Goal: Task Accomplishment & Management: Use online tool/utility

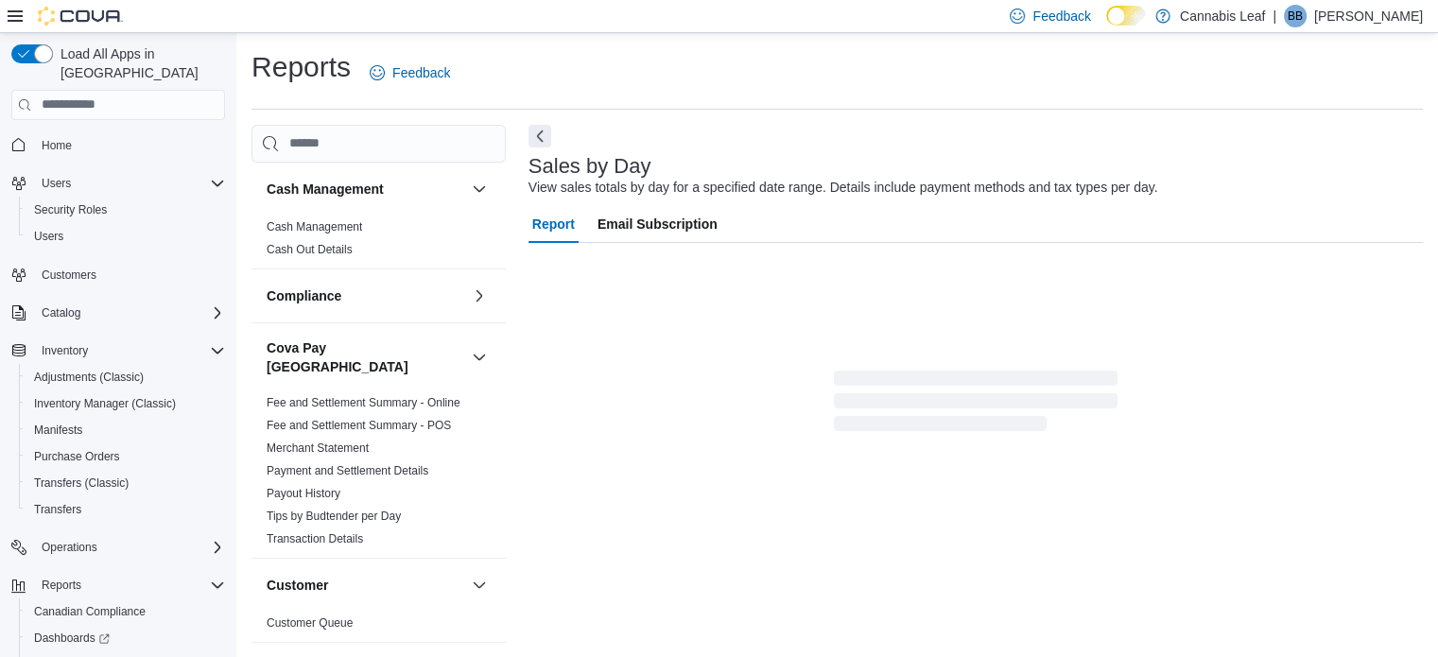
scroll to position [24, 0]
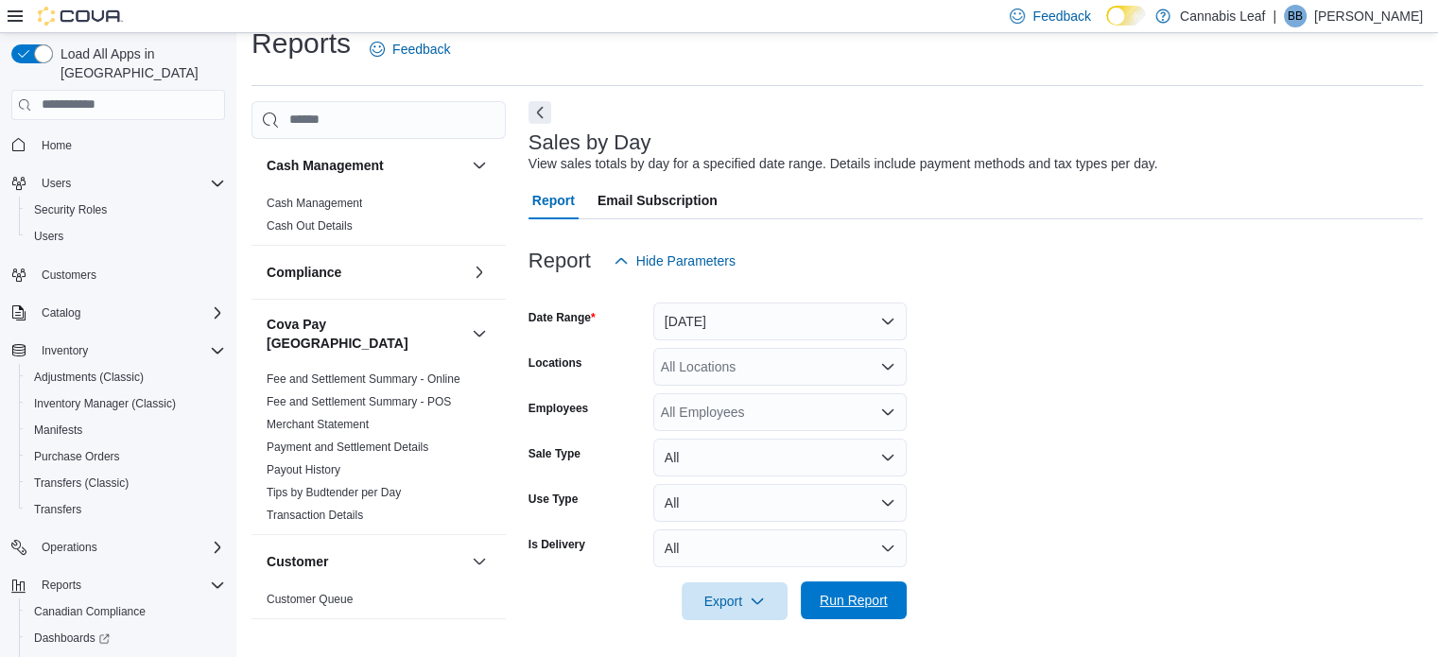
click at [865, 593] on span "Run Report" at bounding box center [854, 600] width 68 height 19
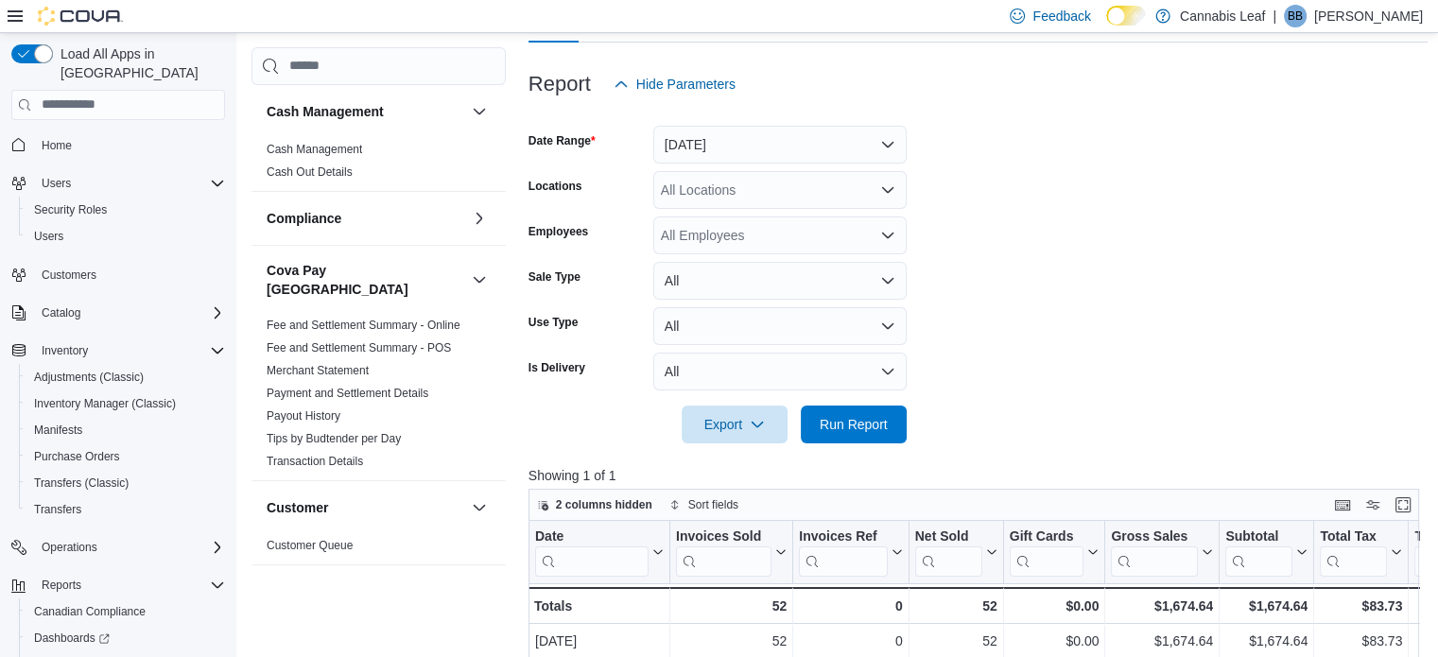
scroll to position [5, 0]
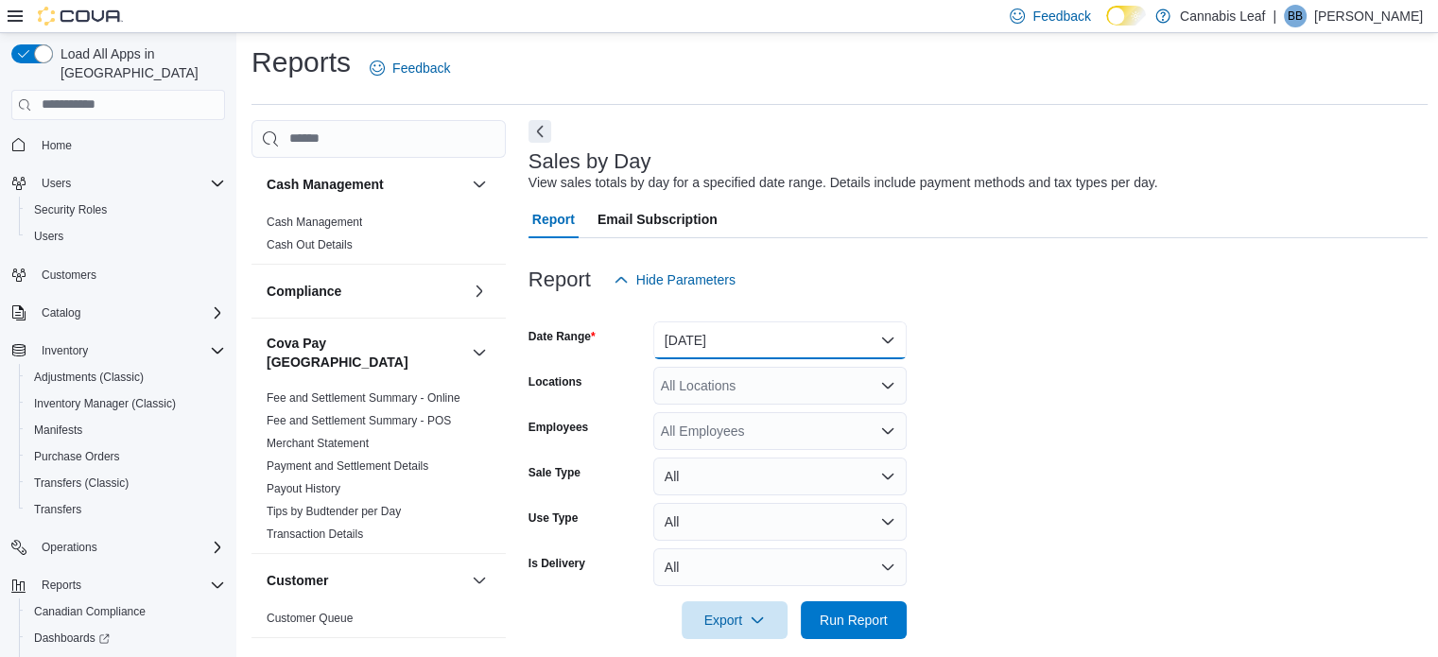
click at [745, 338] on button "Yesterday" at bounding box center [779, 340] width 253 height 38
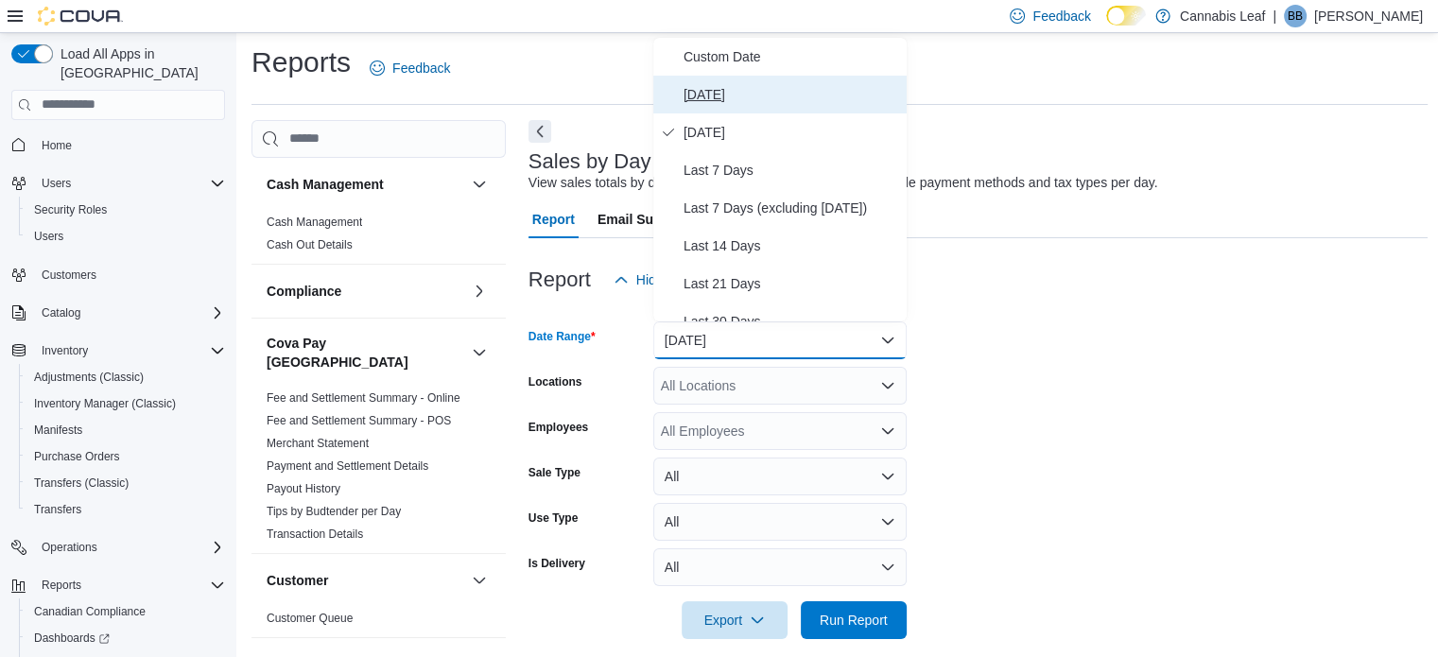
drag, startPoint x: 779, startPoint y: 96, endPoint x: 776, endPoint y: 121, distance: 24.7
click at [779, 95] on span "Today" at bounding box center [792, 94] width 216 height 23
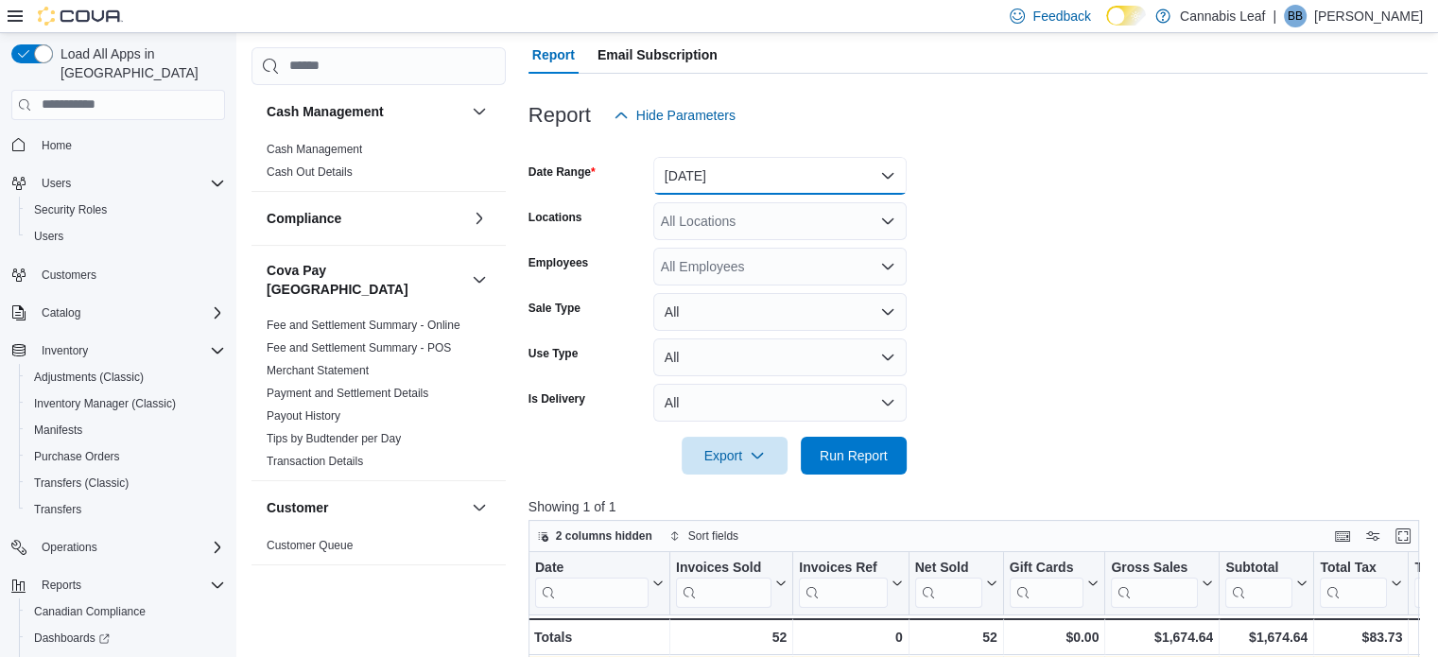
scroll to position [288, 0]
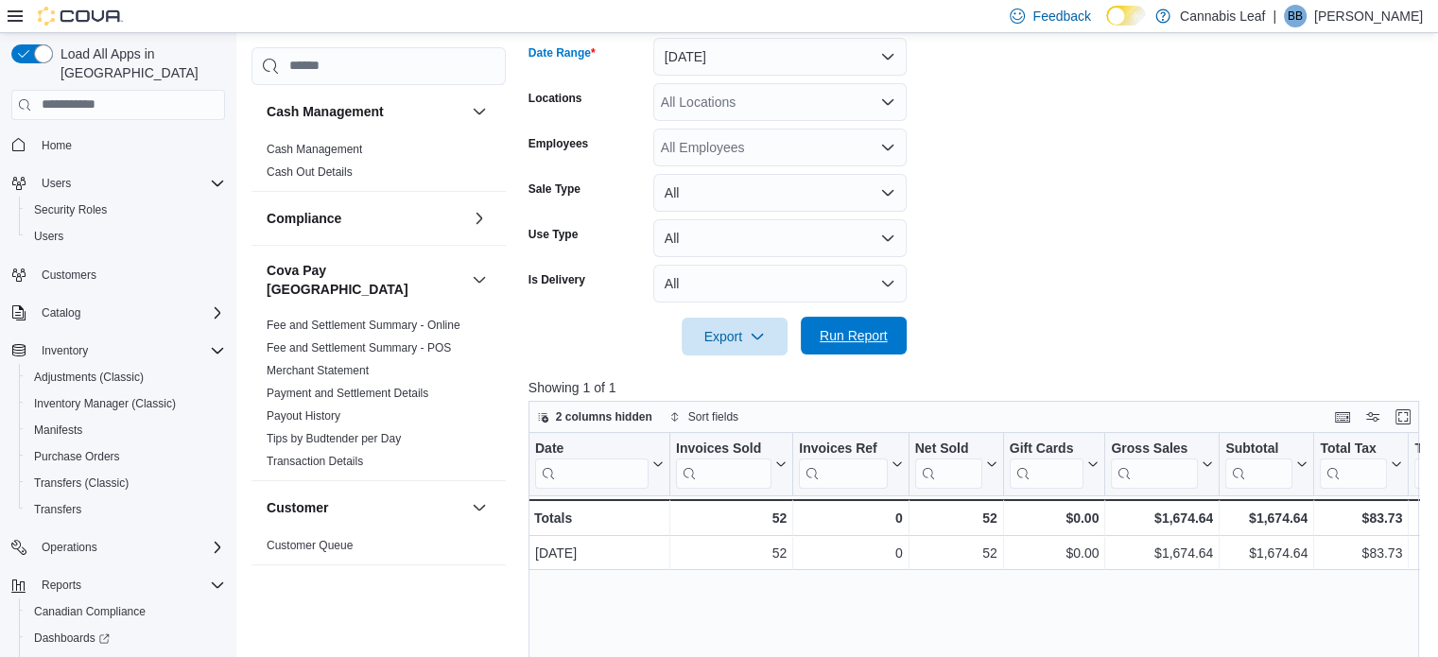
click at [885, 334] on span "Run Report" at bounding box center [854, 335] width 68 height 19
click at [834, 321] on span "Run Report" at bounding box center [853, 336] width 83 height 38
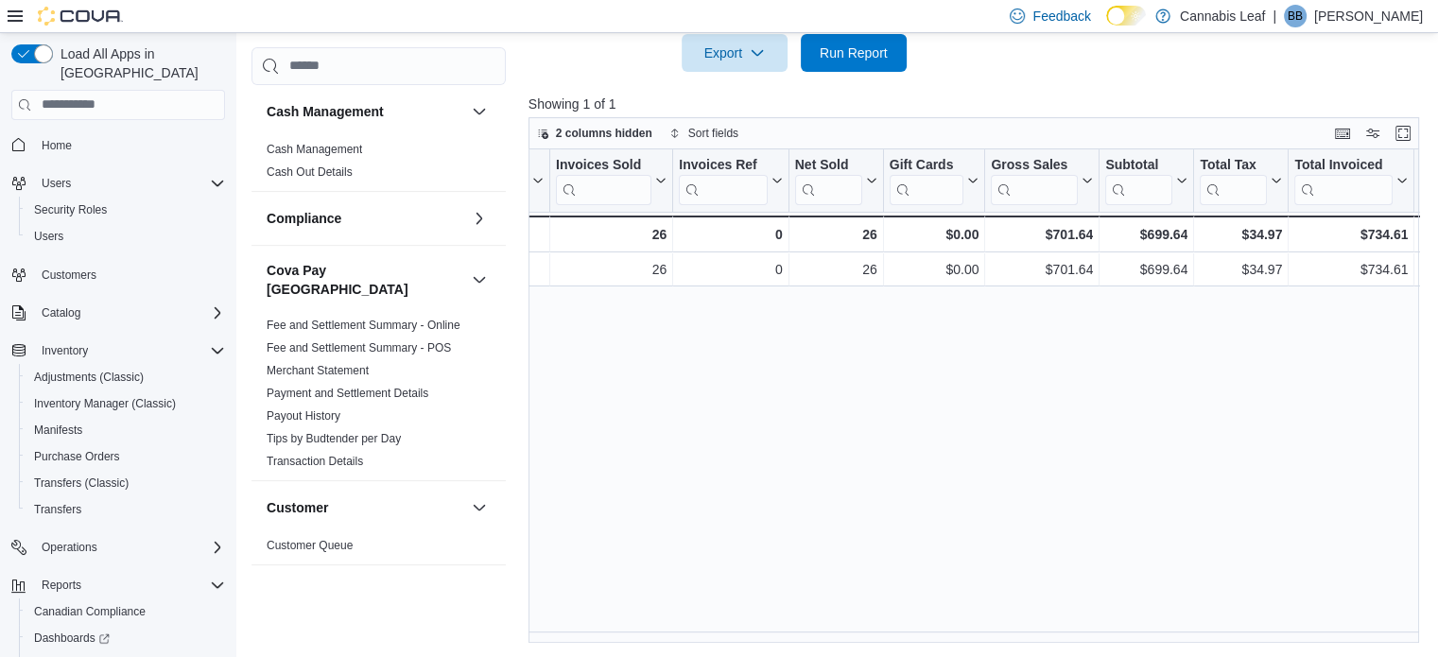
scroll to position [0, 0]
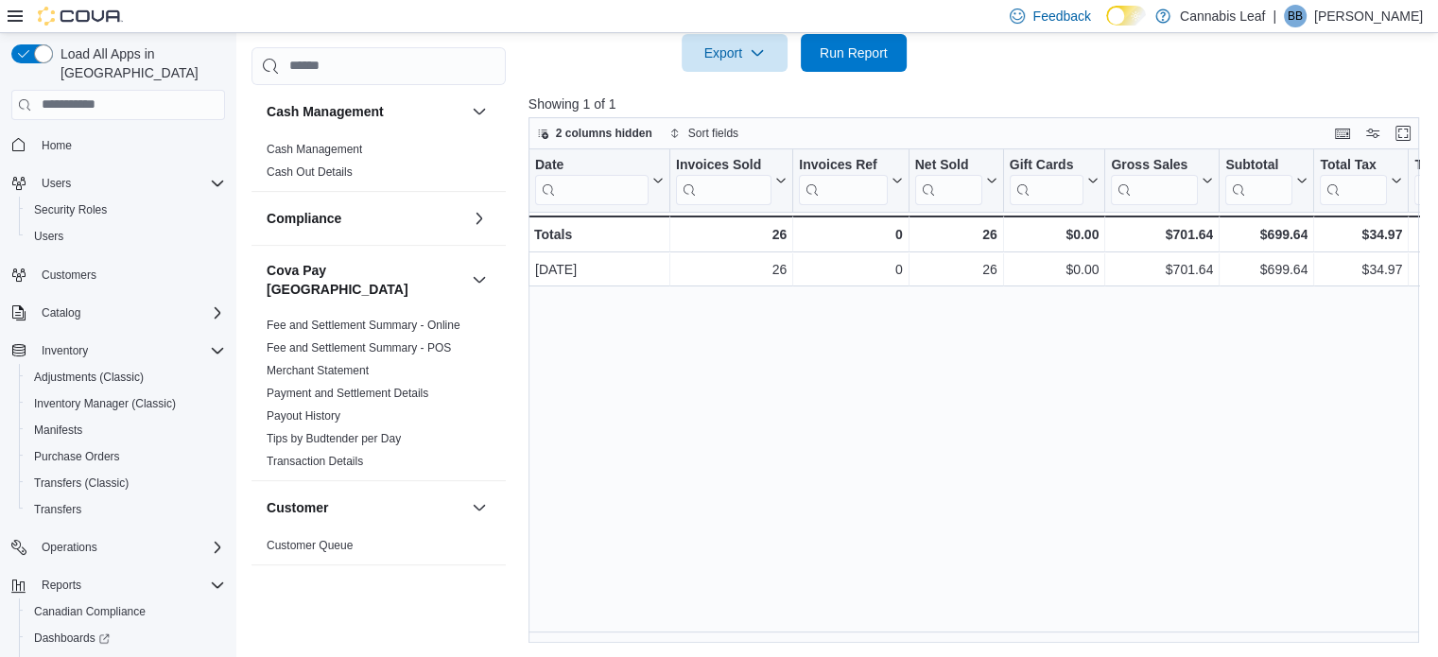
click at [707, 359] on div "Date Click to view column header actions Invoices Sold Click to view column hea…" at bounding box center [979, 396] width 900 height 494
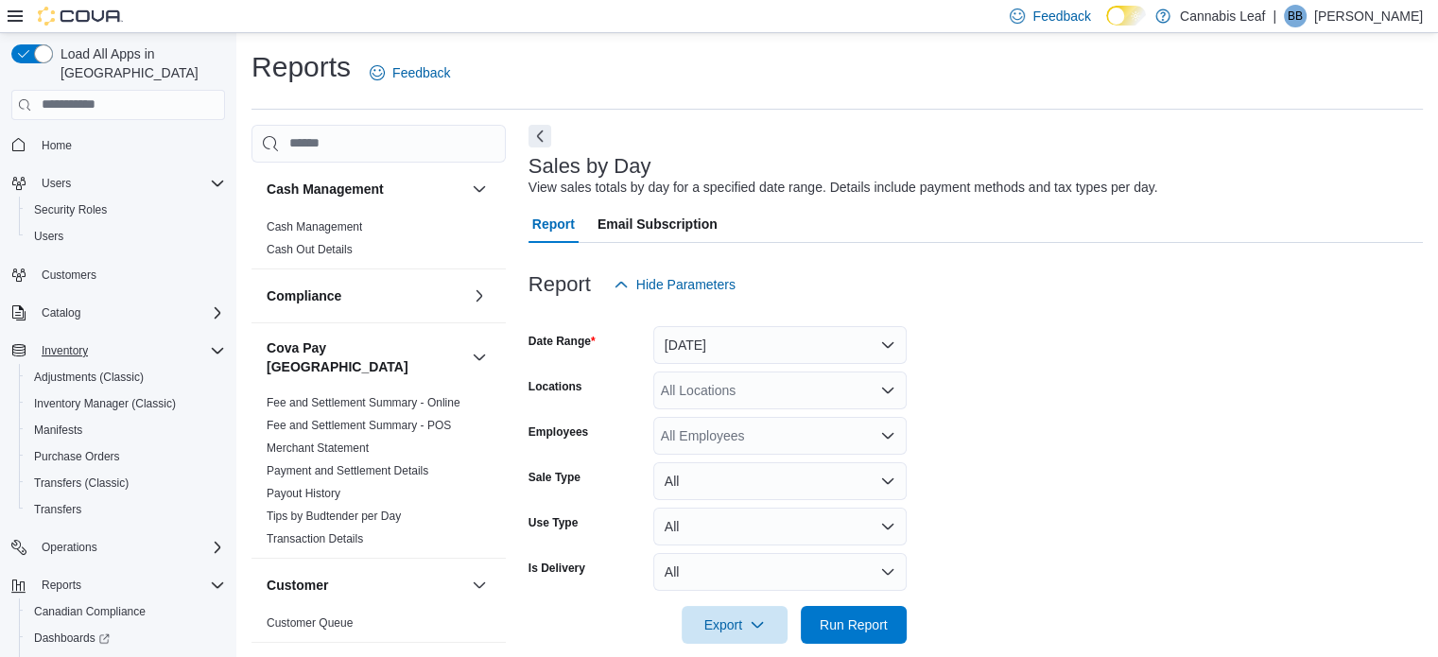
scroll to position [24, 0]
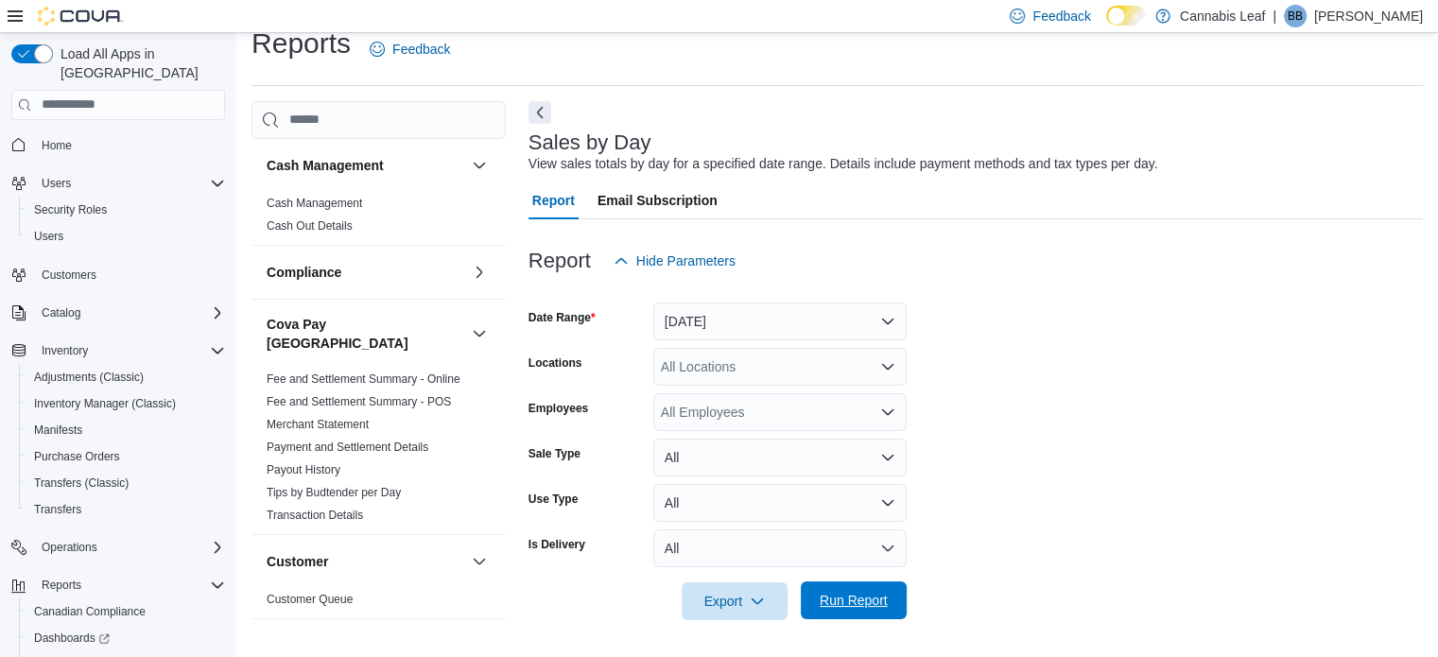
click at [866, 608] on span "Run Report" at bounding box center [854, 600] width 68 height 19
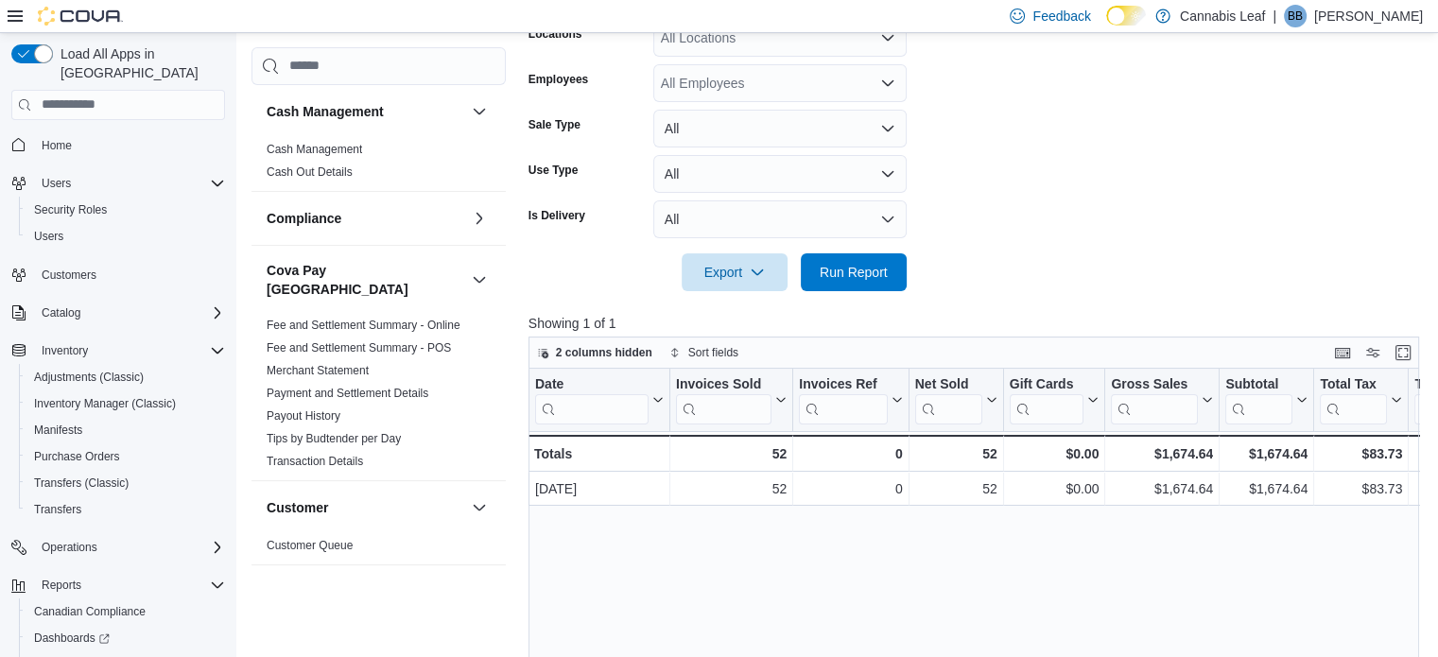
scroll to position [194, 0]
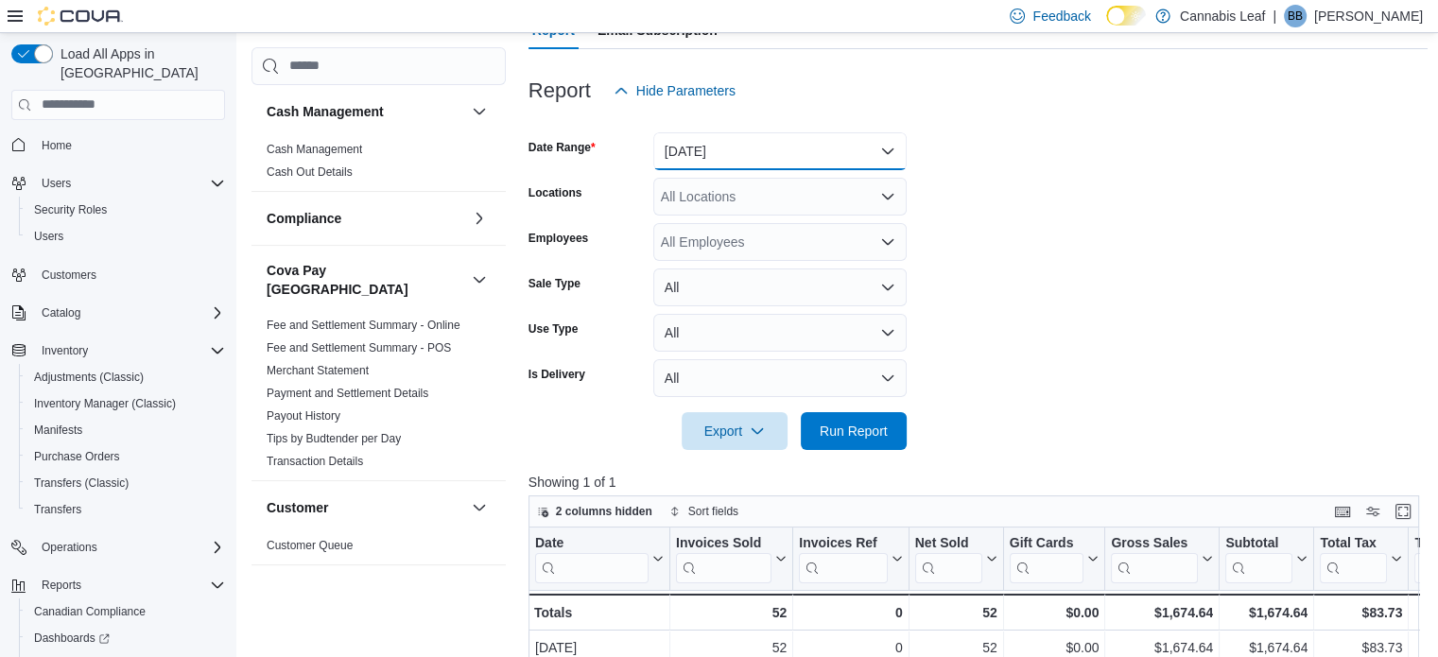
click at [802, 156] on button "[DATE]" at bounding box center [779, 151] width 253 height 38
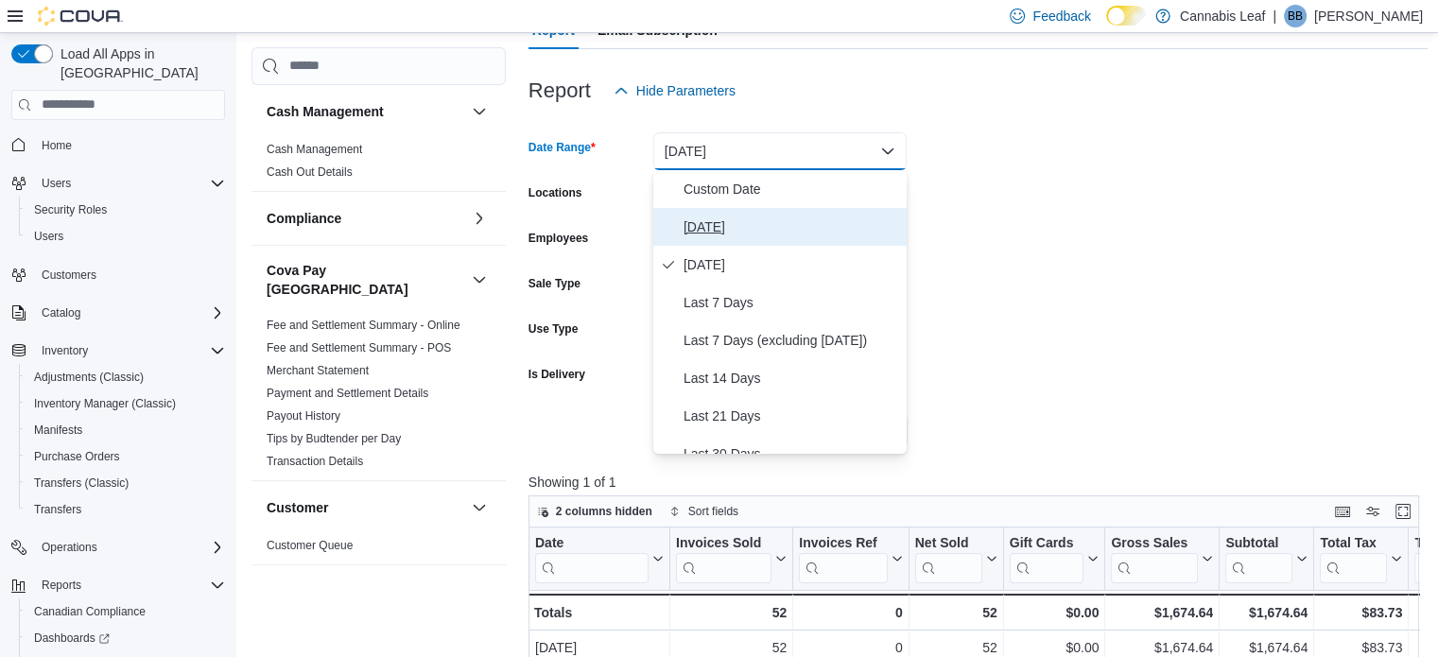
click at [787, 226] on span "[DATE]" at bounding box center [792, 227] width 216 height 23
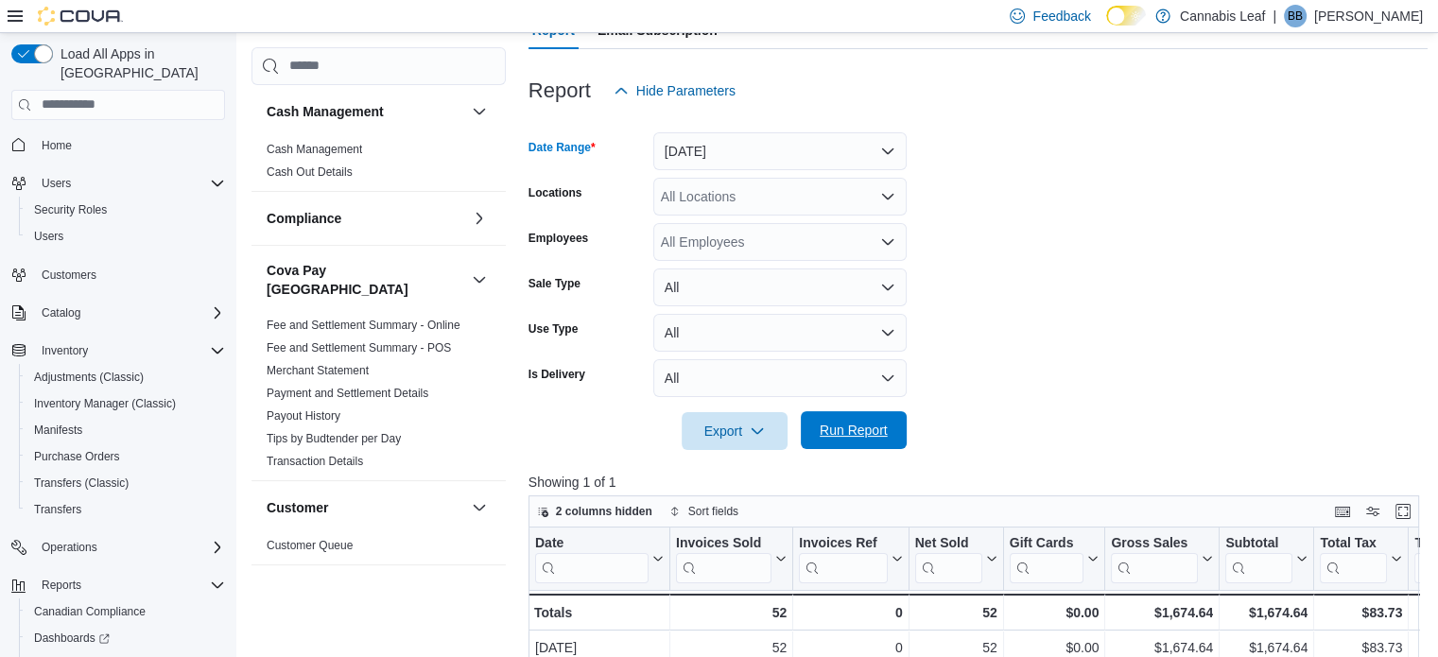
click at [852, 424] on span "Run Report" at bounding box center [854, 430] width 68 height 19
click at [851, 432] on span "Run Report" at bounding box center [854, 430] width 68 height 19
drag, startPoint x: 1066, startPoint y: 304, endPoint x: 993, endPoint y: 214, distance: 116.4
click at [993, 214] on form "Date Range [DATE] Locations All Locations Employees All Employees Sale Type All…" at bounding box center [979, 280] width 900 height 340
click at [879, 442] on span "Run Report" at bounding box center [853, 430] width 83 height 38
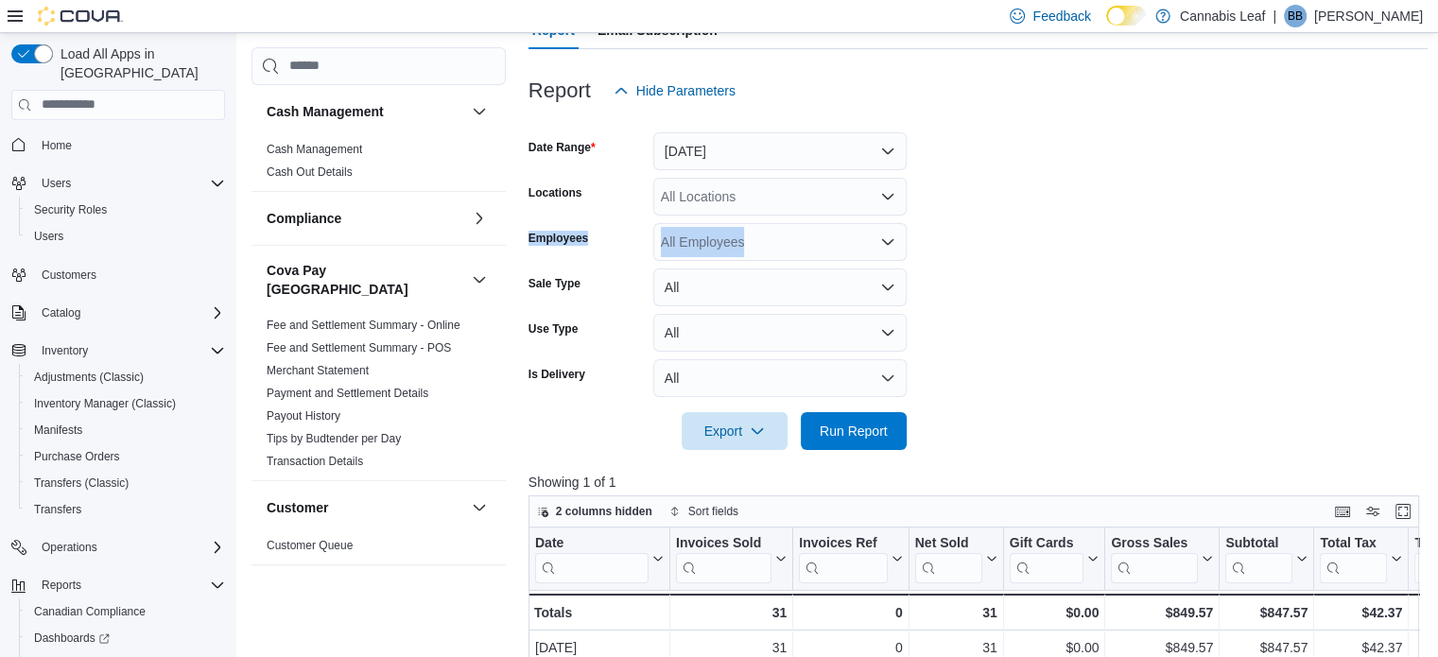
scroll to position [5, 0]
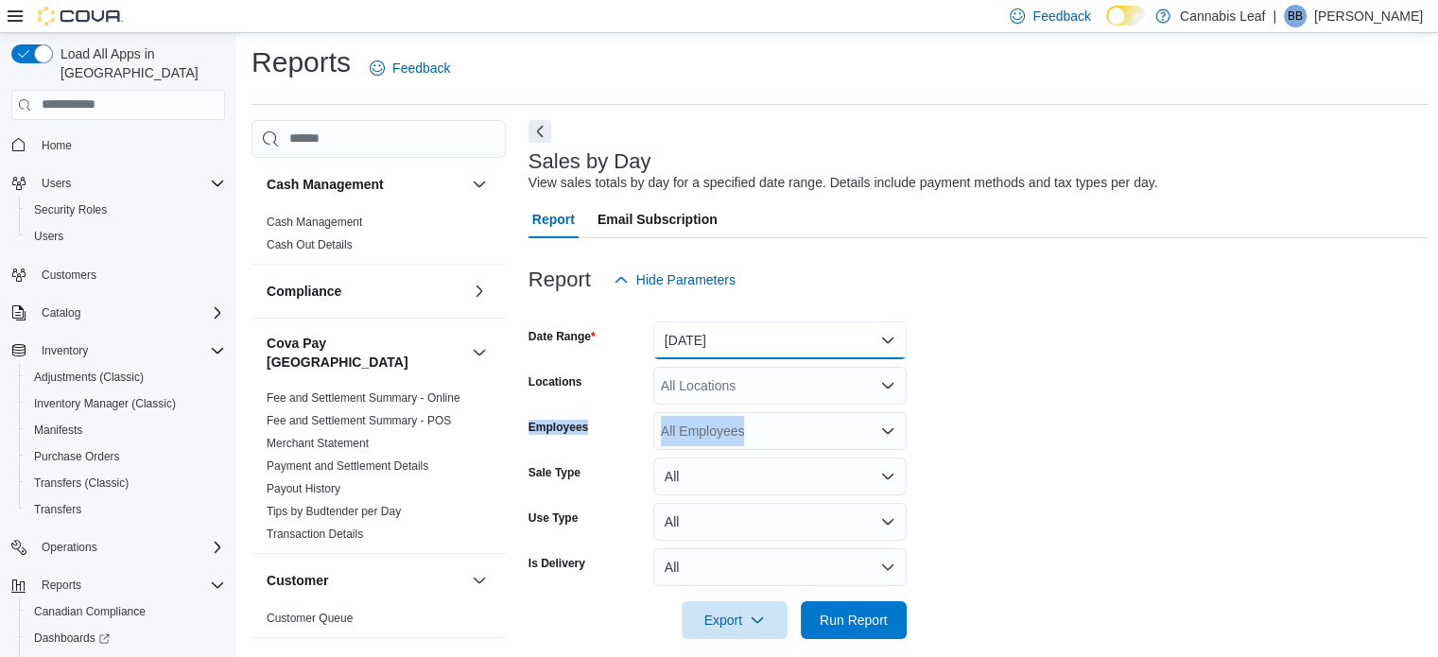
click at [828, 347] on button "[DATE]" at bounding box center [779, 340] width 253 height 38
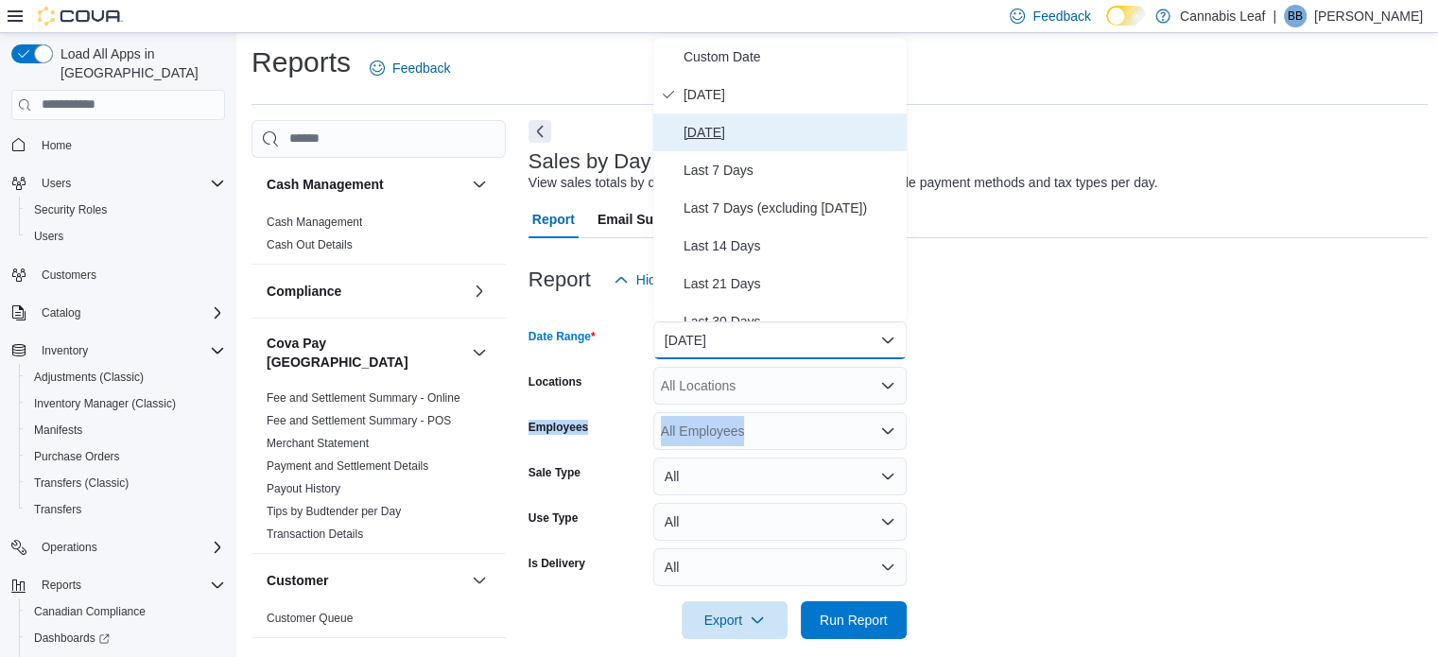
click at [785, 125] on span "[DATE]" at bounding box center [792, 132] width 216 height 23
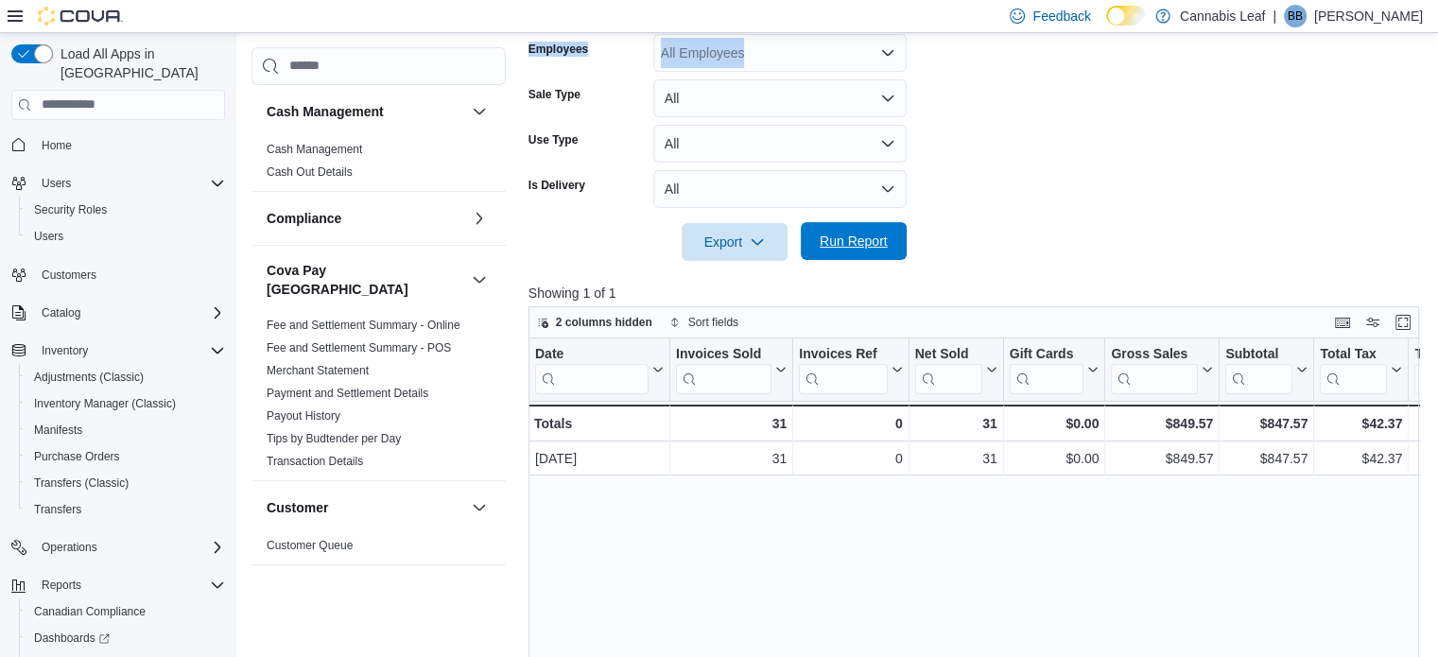
click at [855, 252] on span "Run Report" at bounding box center [853, 241] width 83 height 38
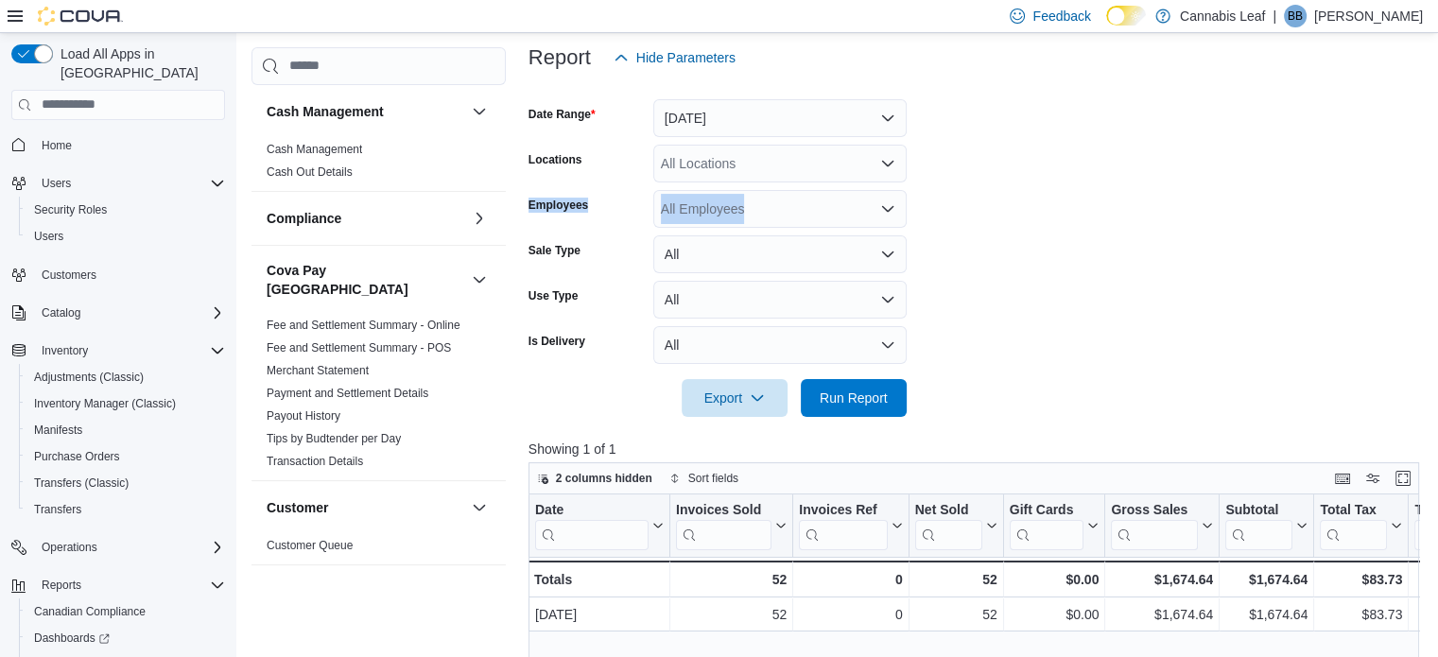
scroll to position [194, 0]
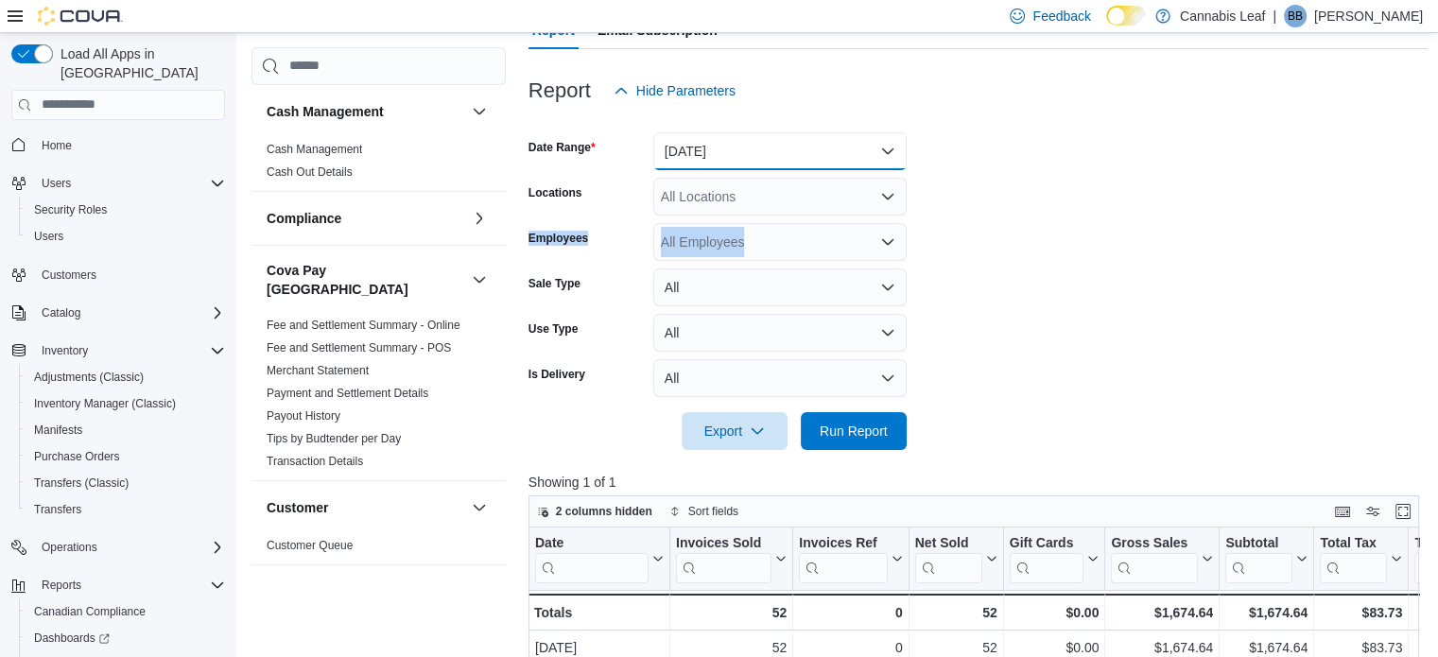
click at [774, 132] on button "[DATE]" at bounding box center [779, 151] width 253 height 38
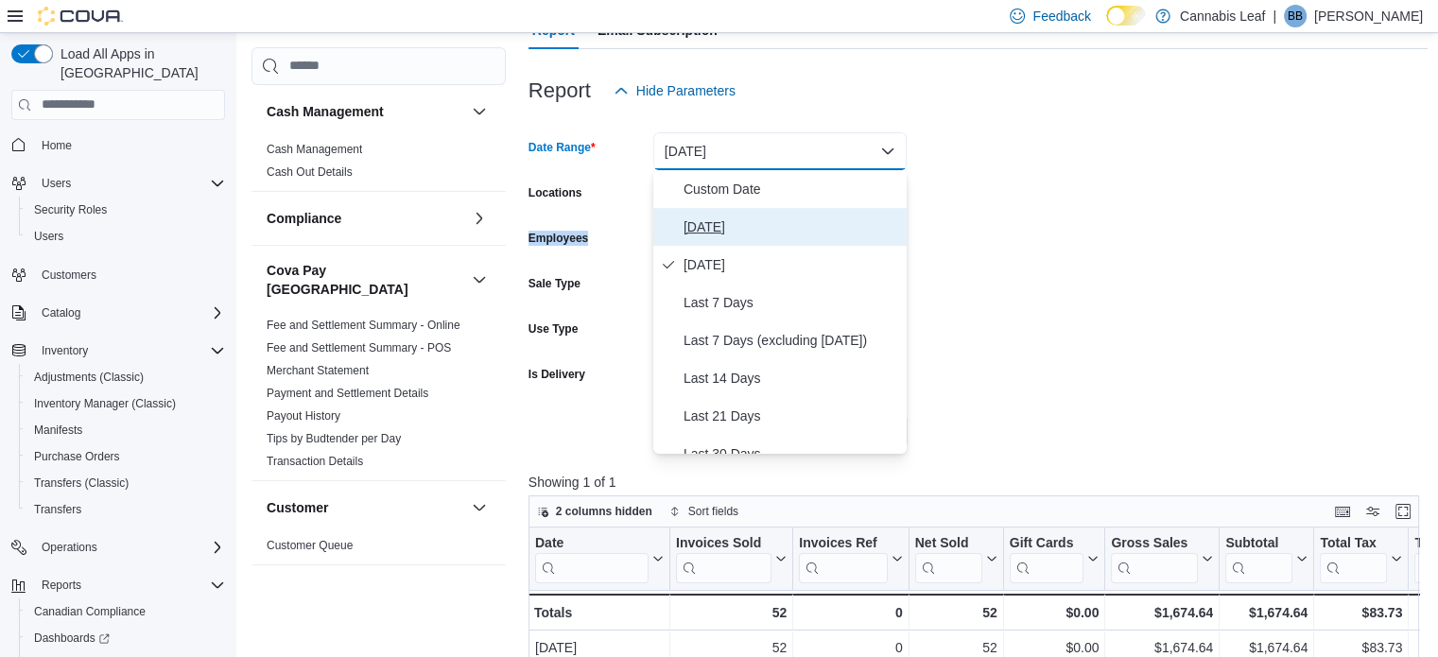
click at [787, 233] on span "[DATE]" at bounding box center [792, 227] width 216 height 23
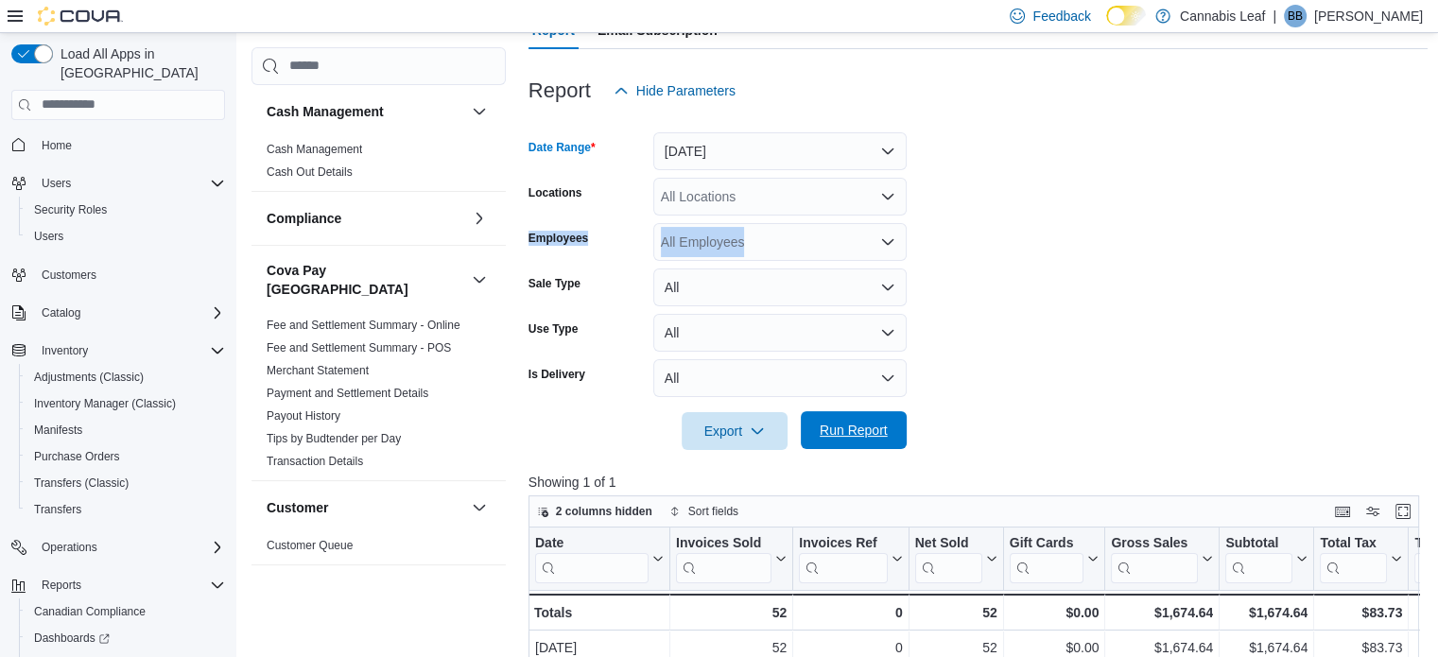
click at [868, 435] on span "Run Report" at bounding box center [854, 430] width 68 height 19
click at [862, 438] on span "Run Report" at bounding box center [854, 431] width 68 height 19
click at [841, 421] on span "Run Report" at bounding box center [854, 430] width 68 height 19
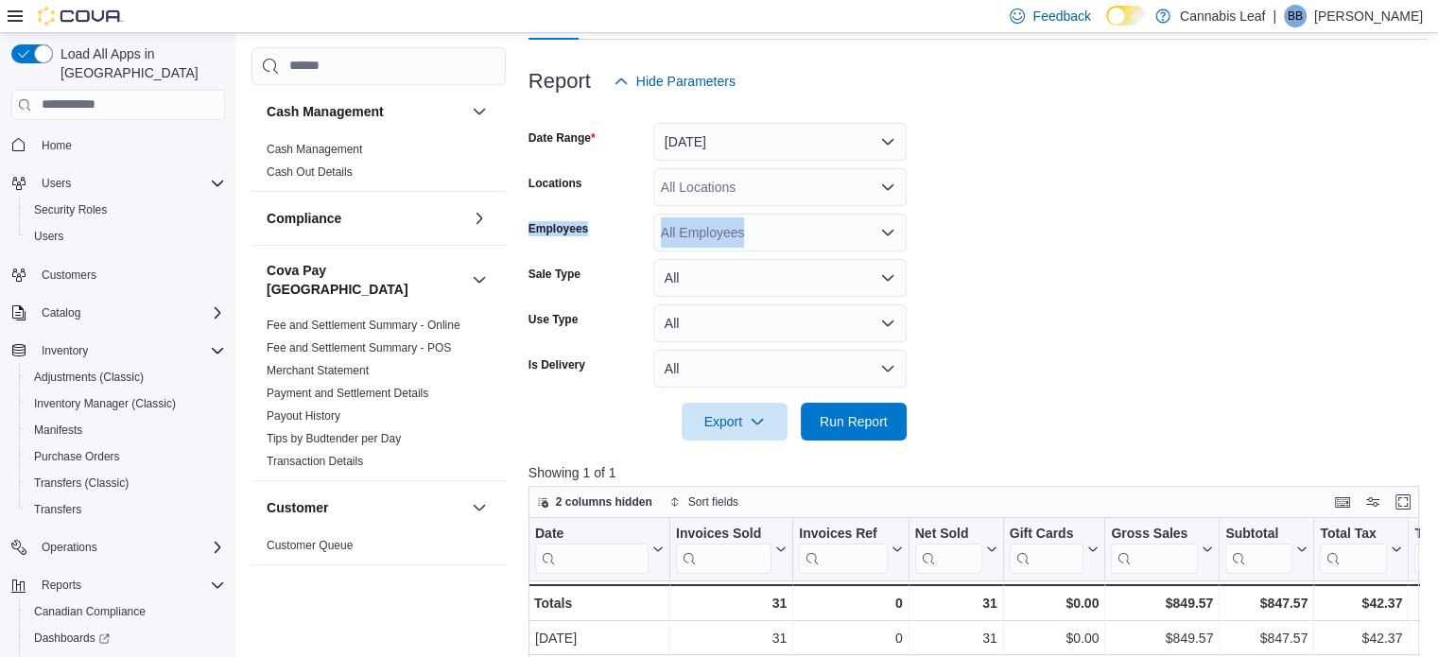
scroll to position [194, 0]
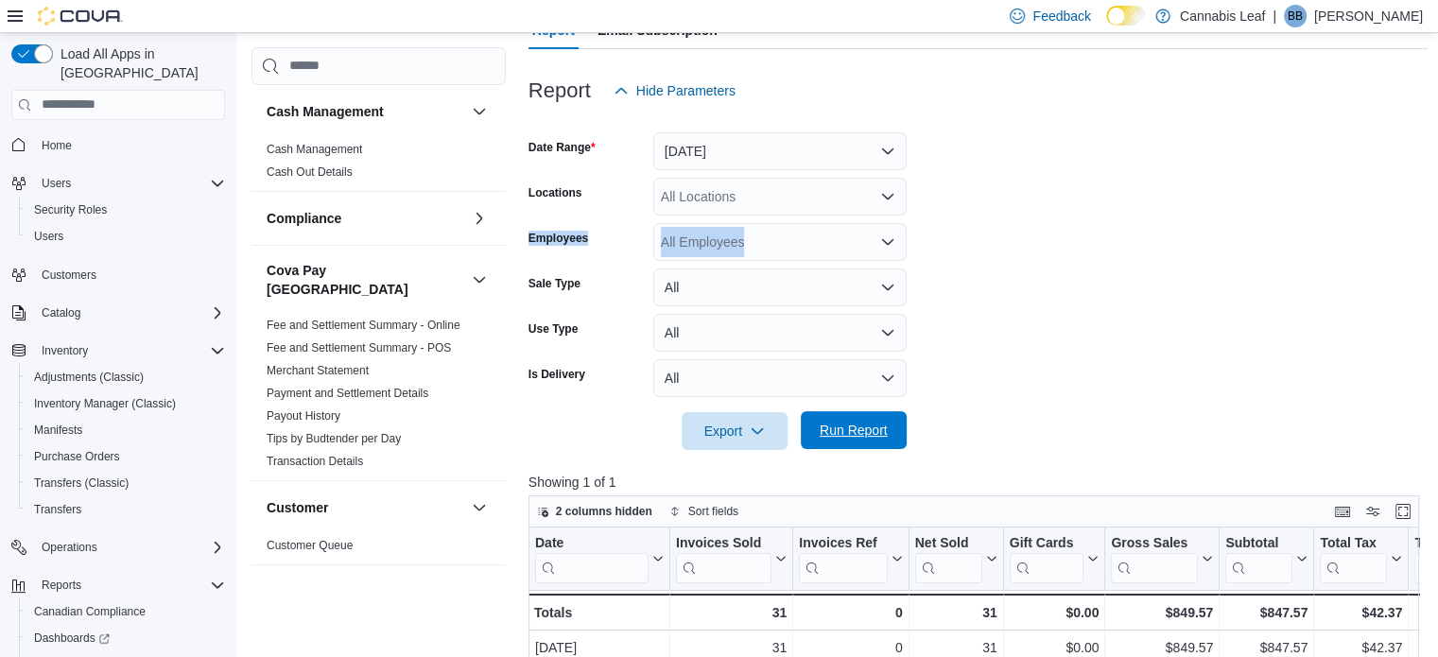
click at [851, 422] on span "Run Report" at bounding box center [854, 430] width 68 height 19
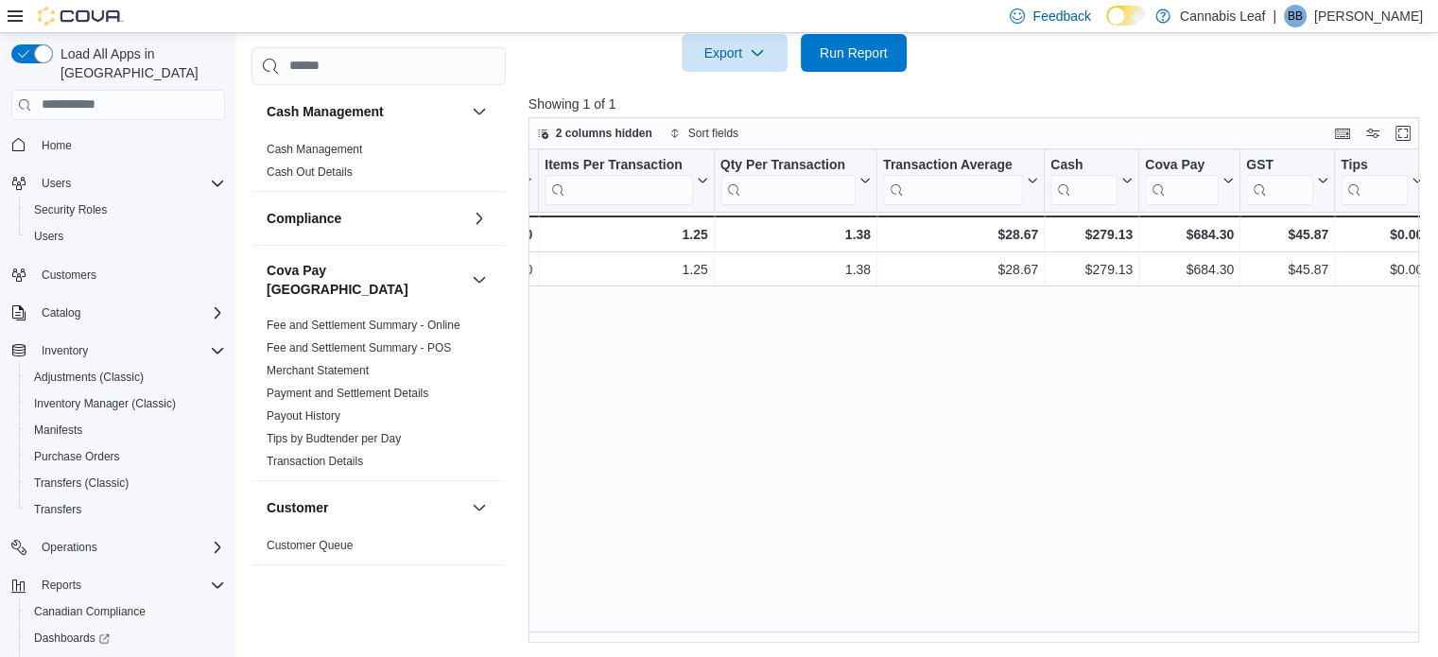
scroll to position [0, 0]
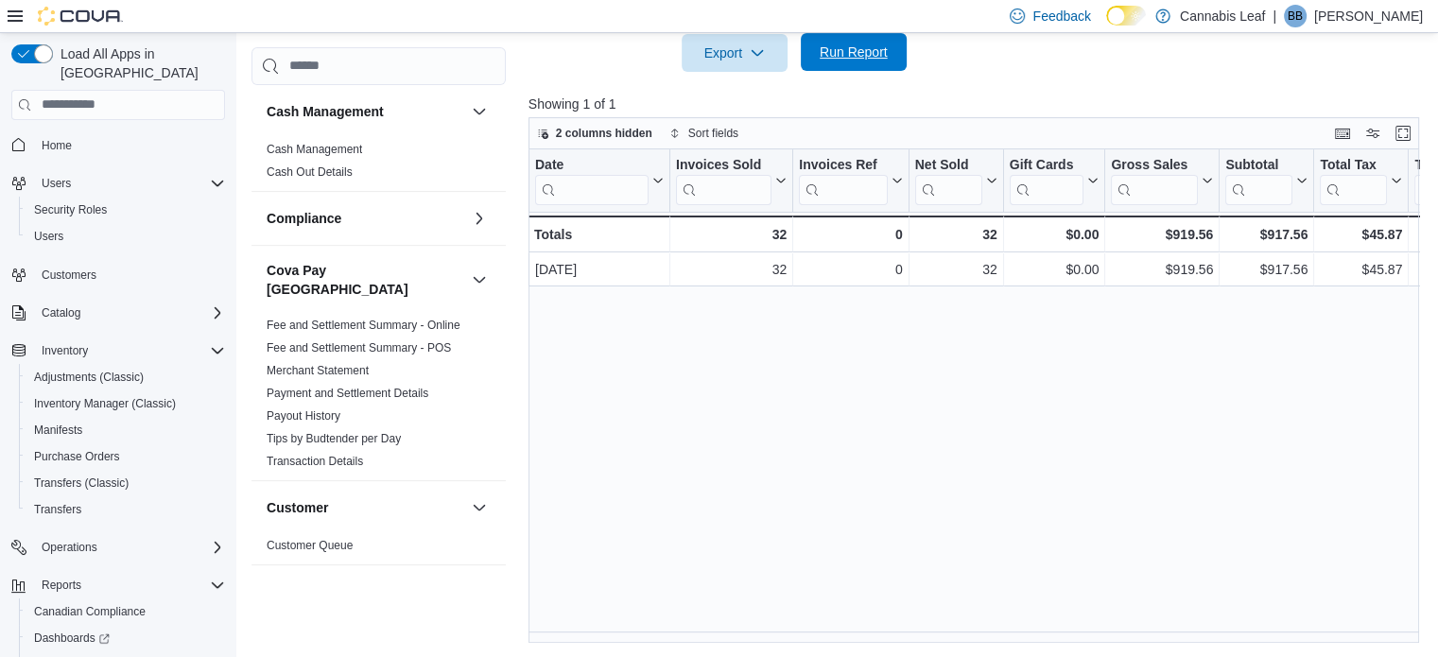
click at [865, 35] on span "Run Report" at bounding box center [853, 52] width 83 height 38
click at [822, 50] on span "Run Report" at bounding box center [854, 52] width 68 height 19
click at [834, 56] on span "Run Report" at bounding box center [854, 52] width 68 height 19
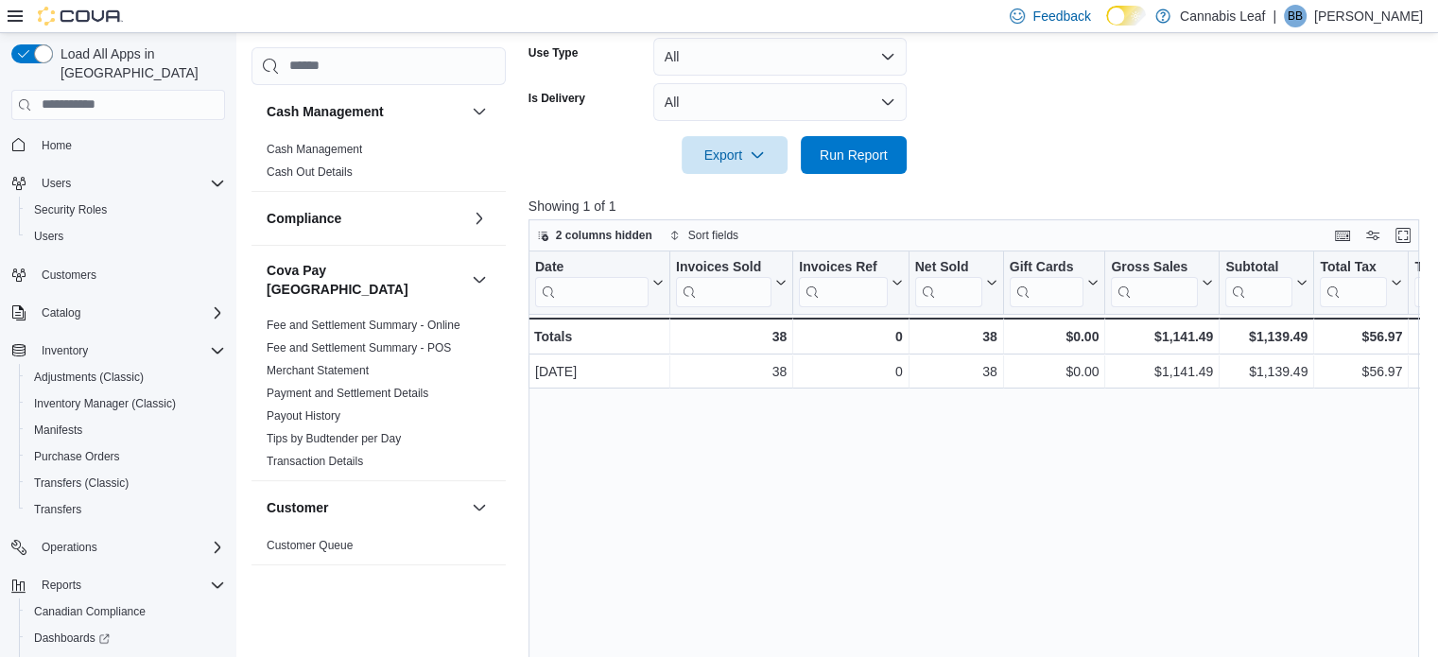
scroll to position [383, 0]
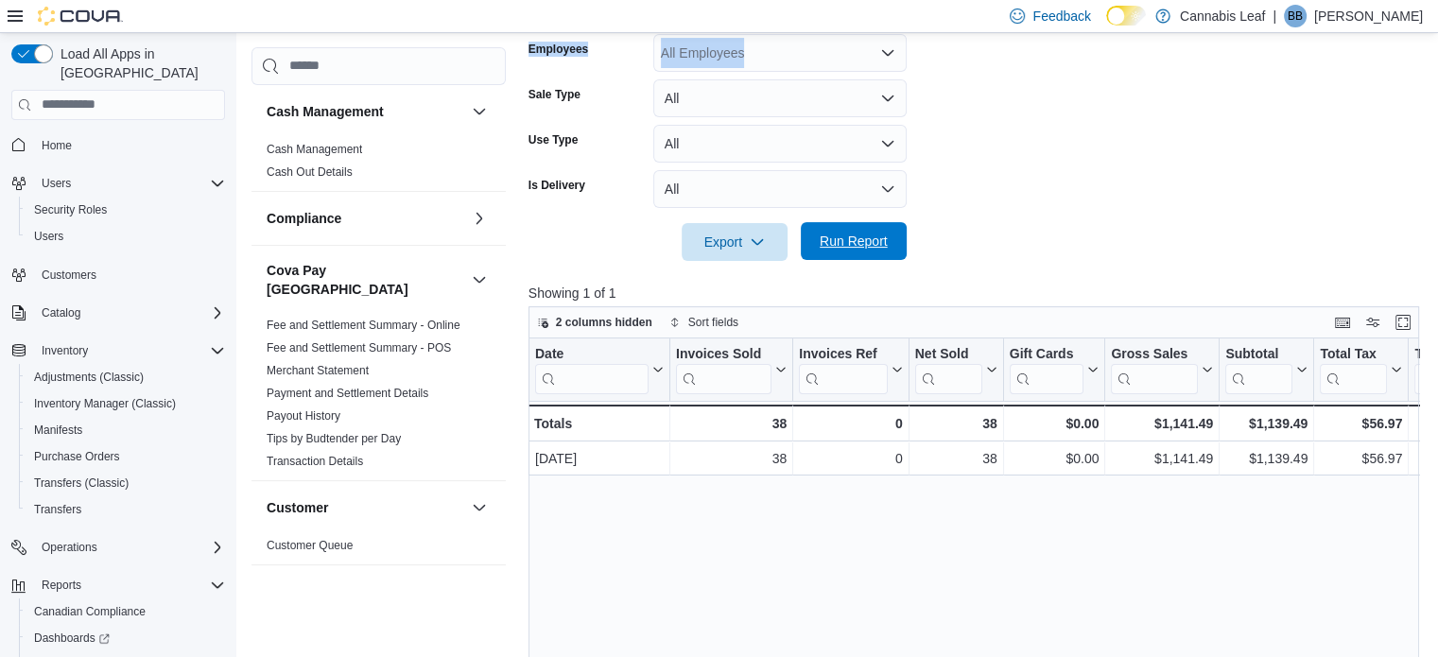
click at [821, 241] on span "Run Report" at bounding box center [854, 241] width 68 height 19
click at [842, 238] on span "Run Report" at bounding box center [854, 241] width 68 height 19
click at [854, 249] on span "Run Report" at bounding box center [854, 241] width 68 height 19
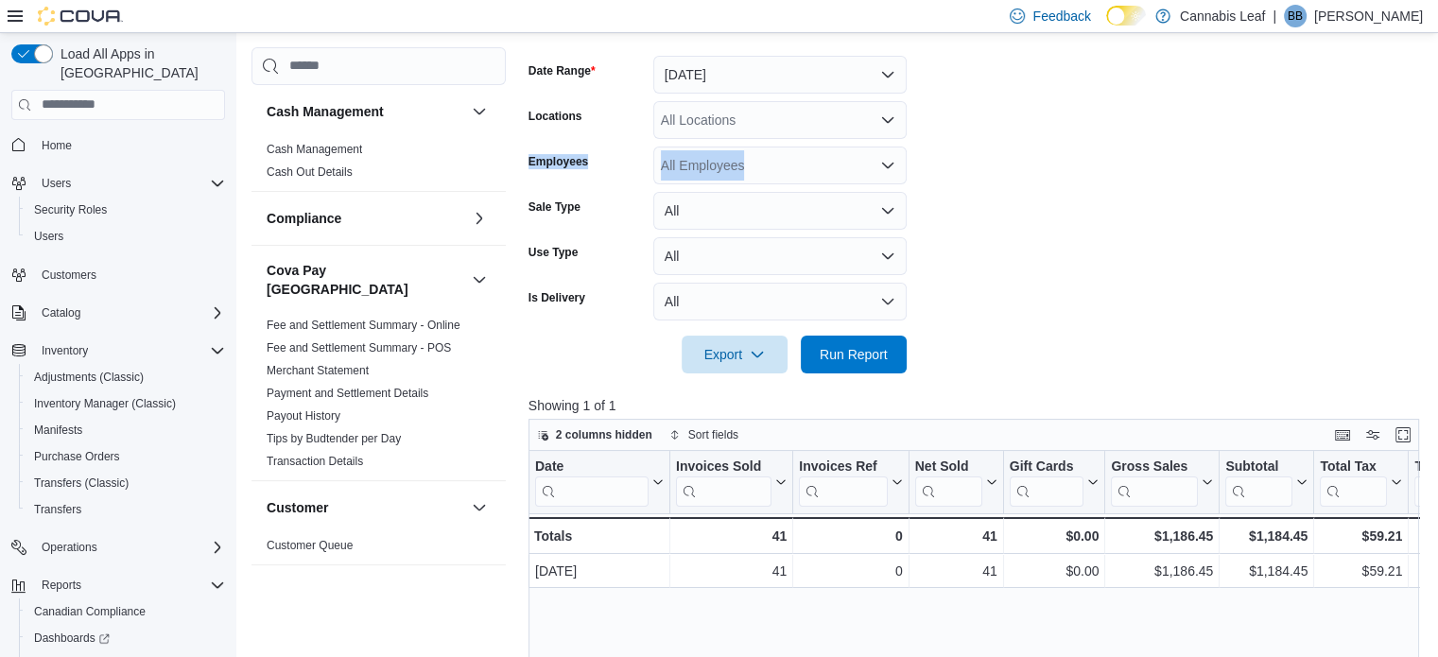
scroll to position [99, 0]
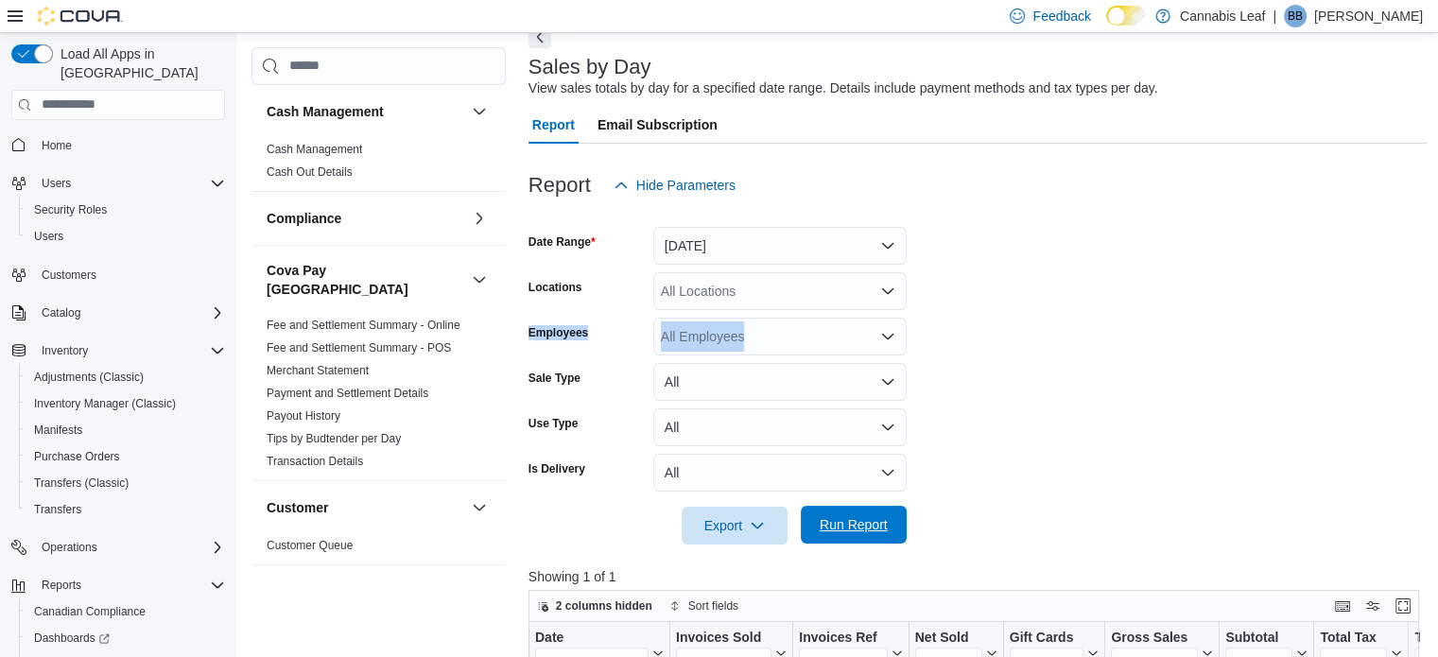
click at [876, 537] on span "Run Report" at bounding box center [853, 525] width 83 height 38
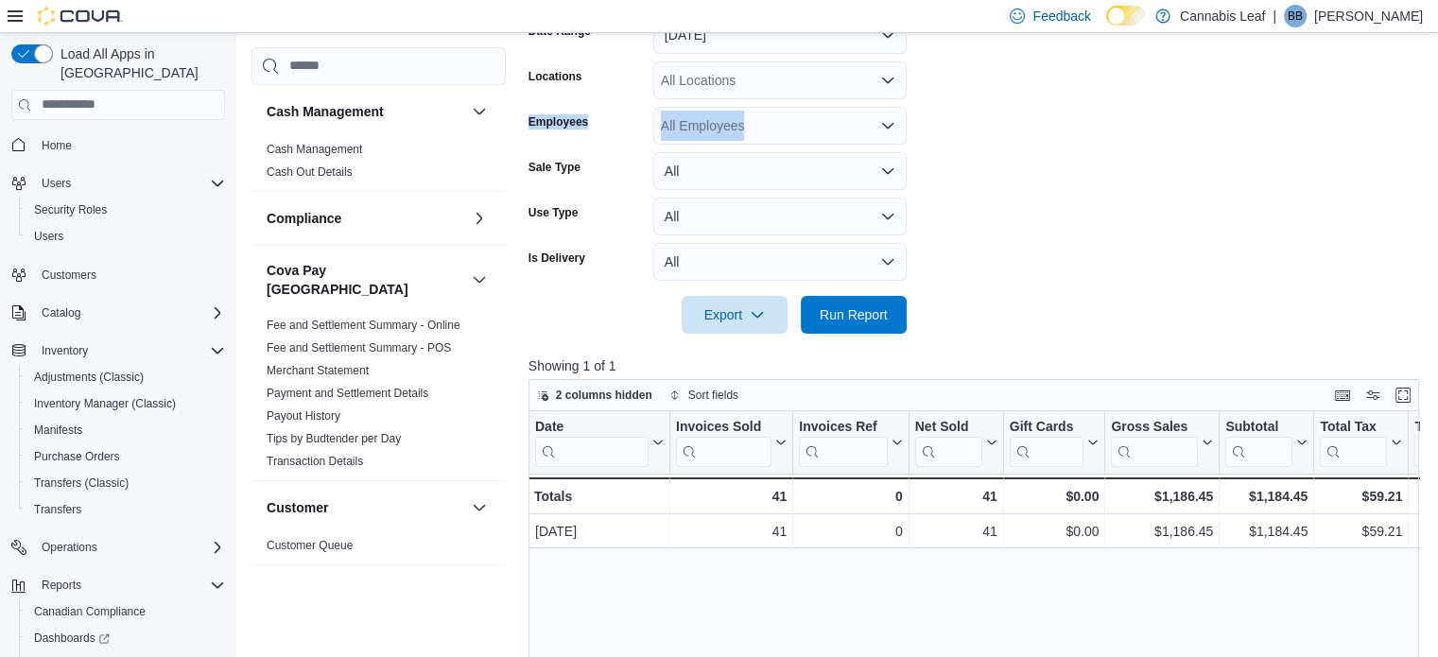
scroll to position [477, 0]
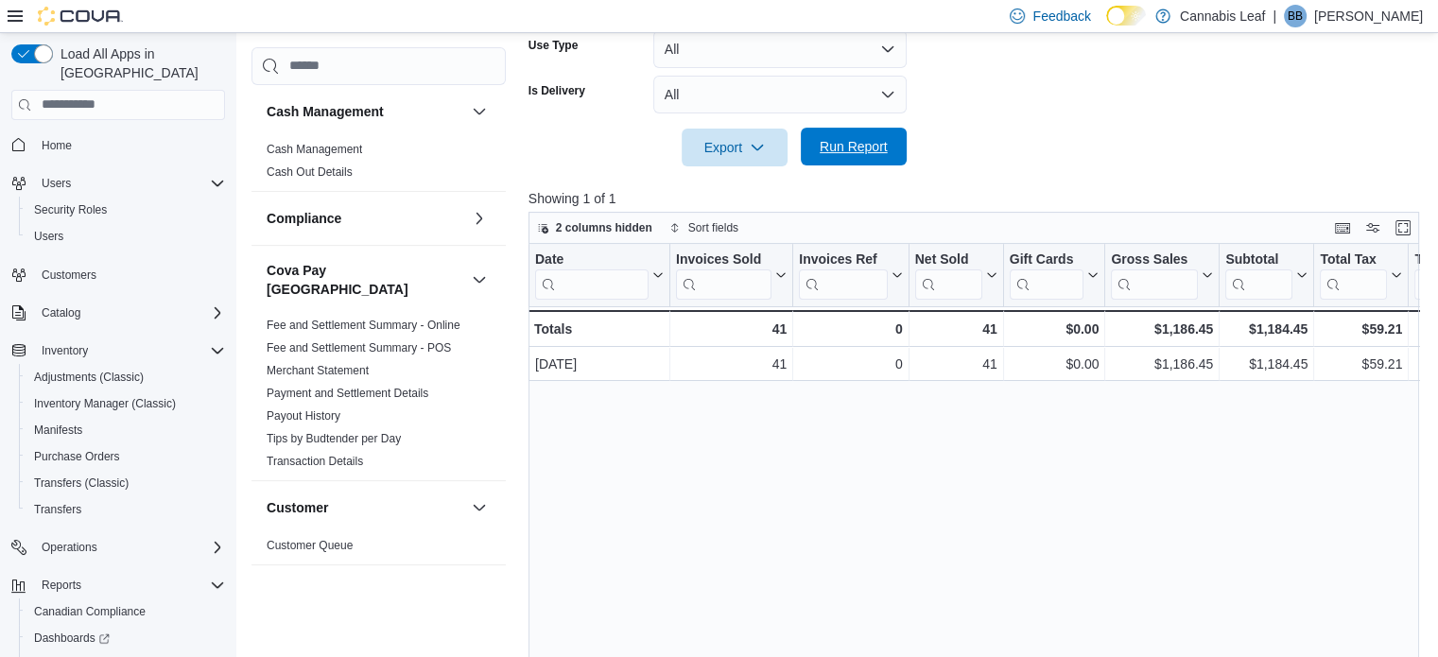
click at [827, 158] on span "Run Report" at bounding box center [853, 147] width 83 height 38
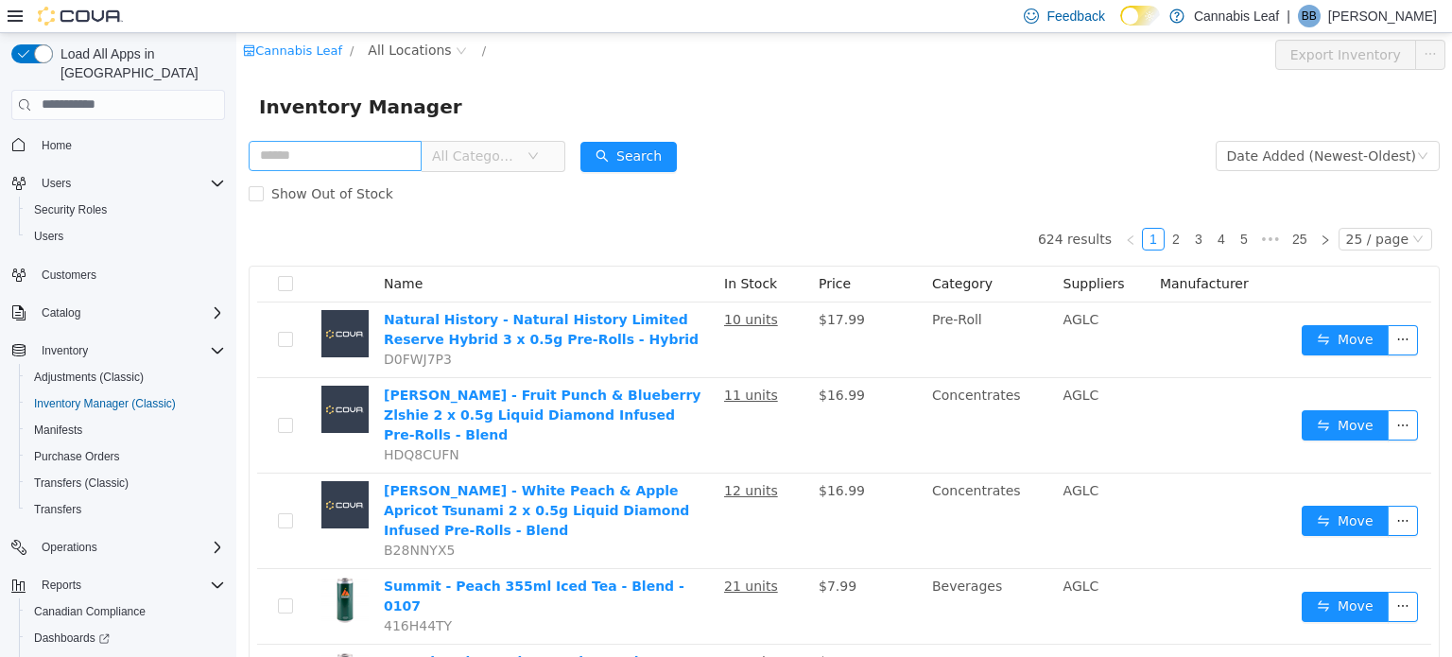
click at [345, 158] on input "text" at bounding box center [335, 155] width 173 height 30
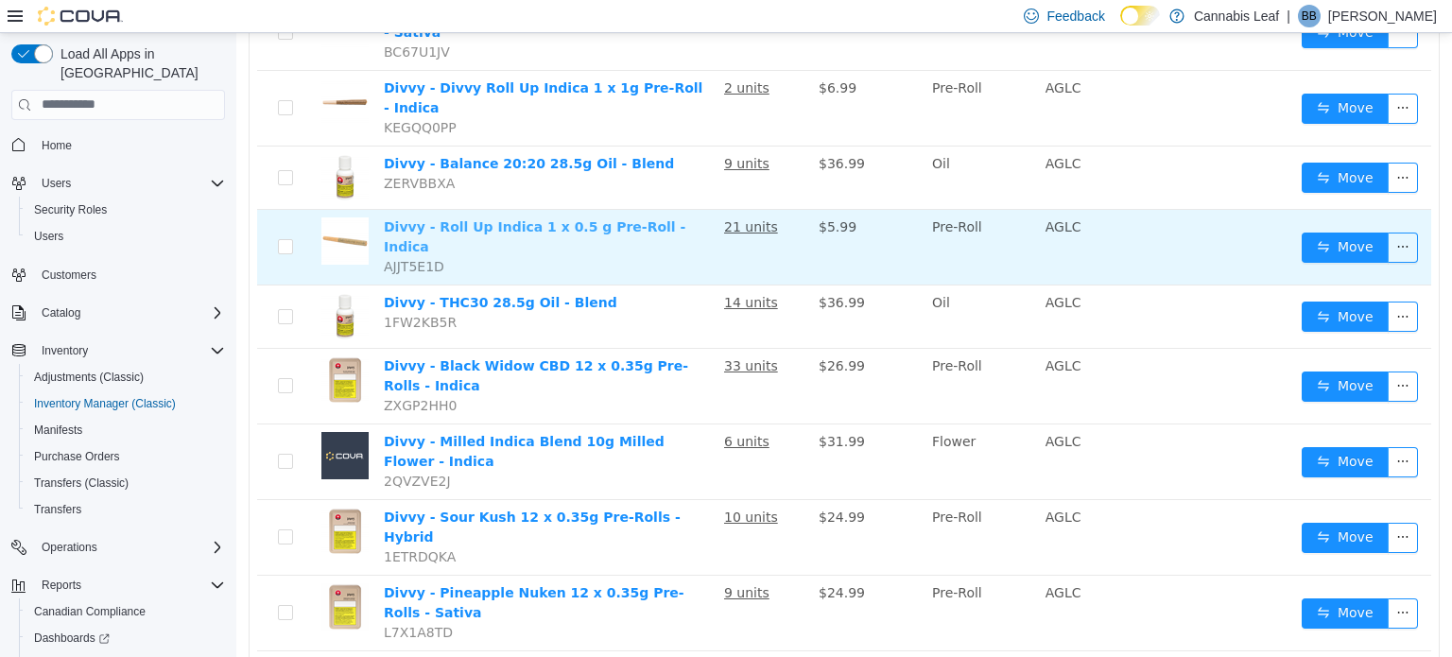
scroll to position [329, 0]
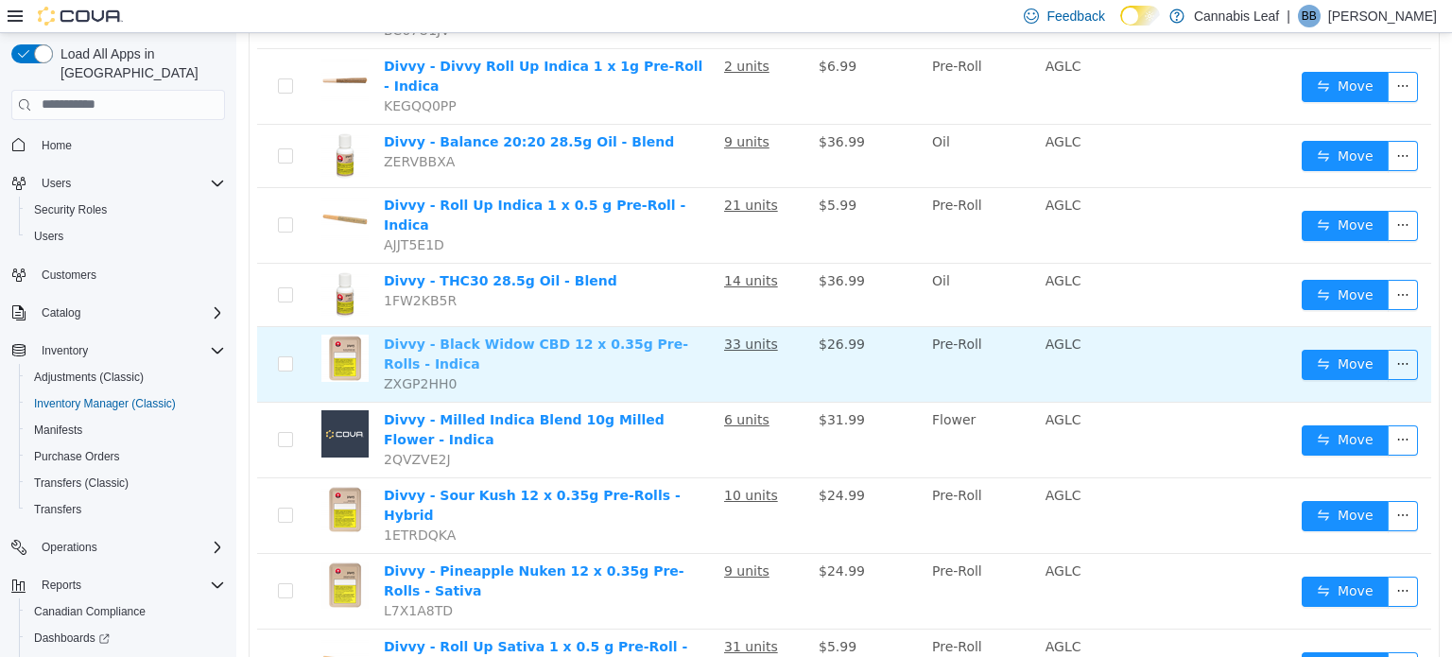
click at [575, 336] on link "Divvy - Black Widow CBD 12 x 0.35g Pre-Rolls - Indica" at bounding box center [536, 353] width 304 height 35
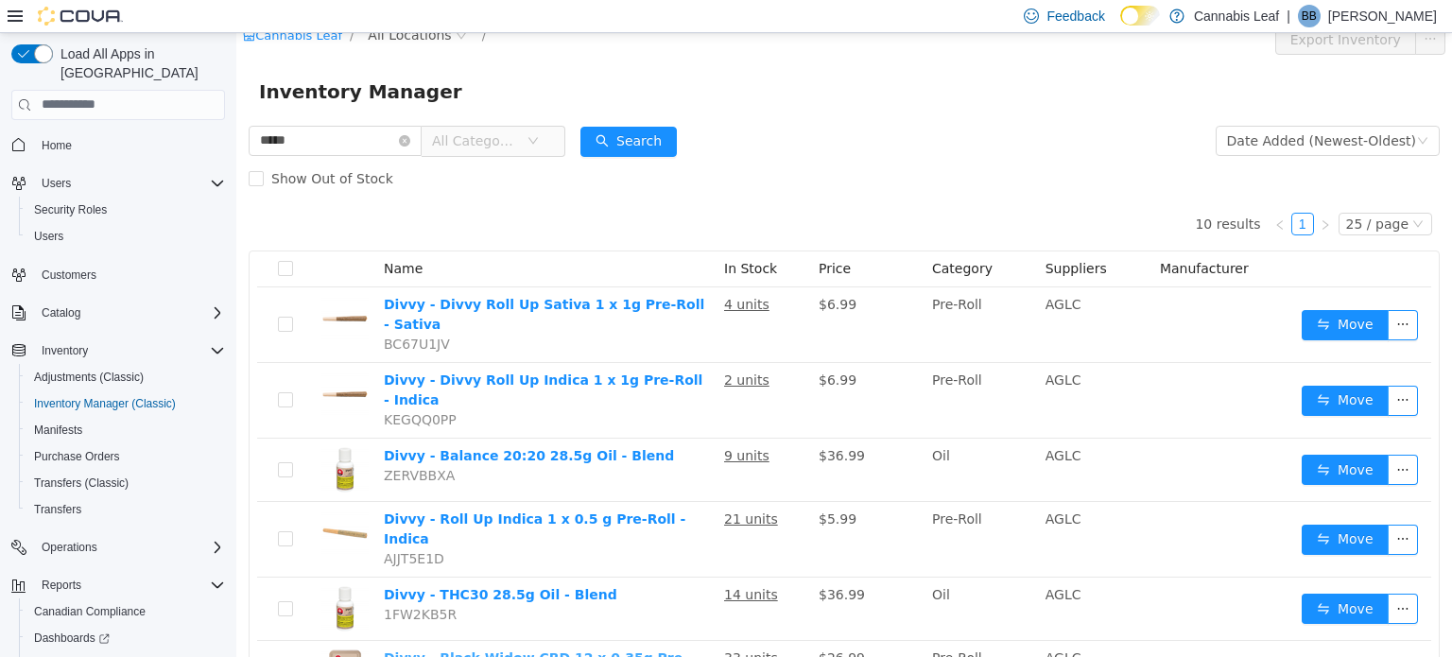
scroll to position [0, 0]
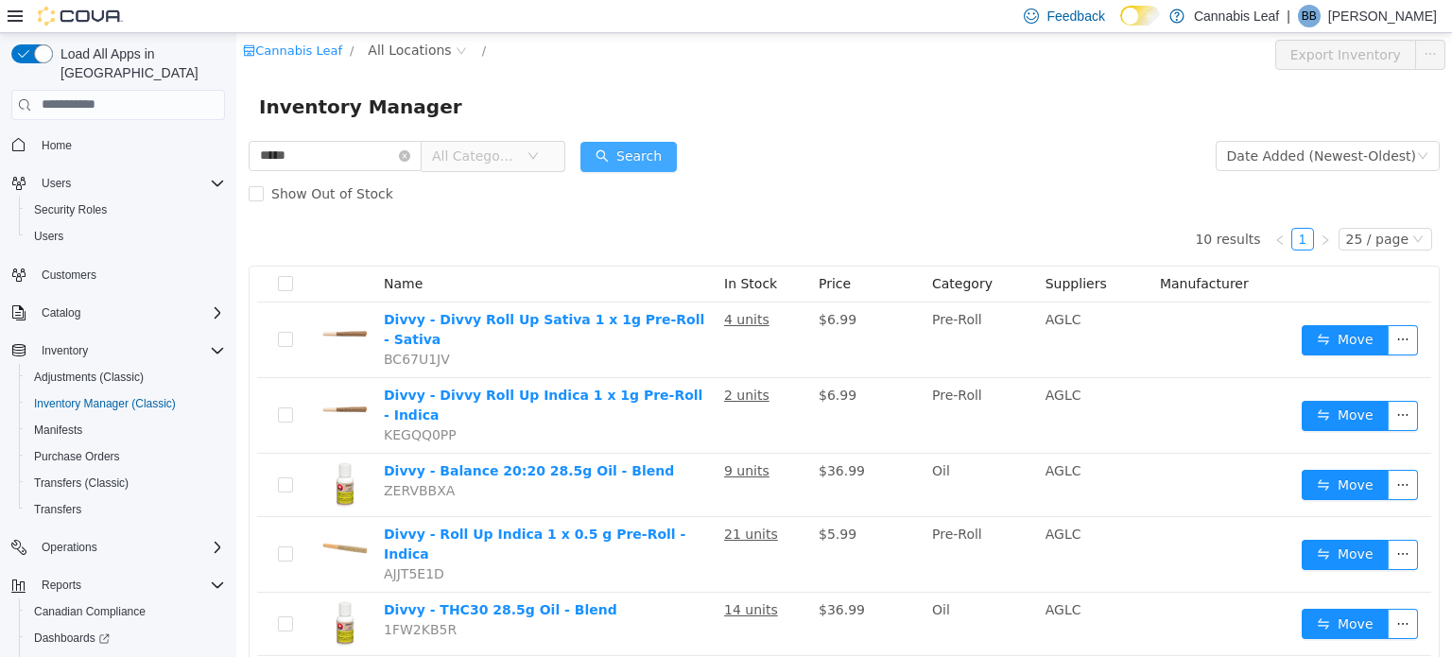
click at [633, 153] on button "Search" at bounding box center [629, 156] width 96 height 30
drag, startPoint x: 317, startPoint y: 149, endPoint x: 220, endPoint y: 134, distance: 97.6
click at [236, 134] on html "Cannabis Leaf / All Locations / Export Inventory Inventory Manager ***** All Ca…" at bounding box center [844, 344] width 1216 height 624
type input "*****"
click at [622, 155] on button "Search" at bounding box center [629, 156] width 96 height 30
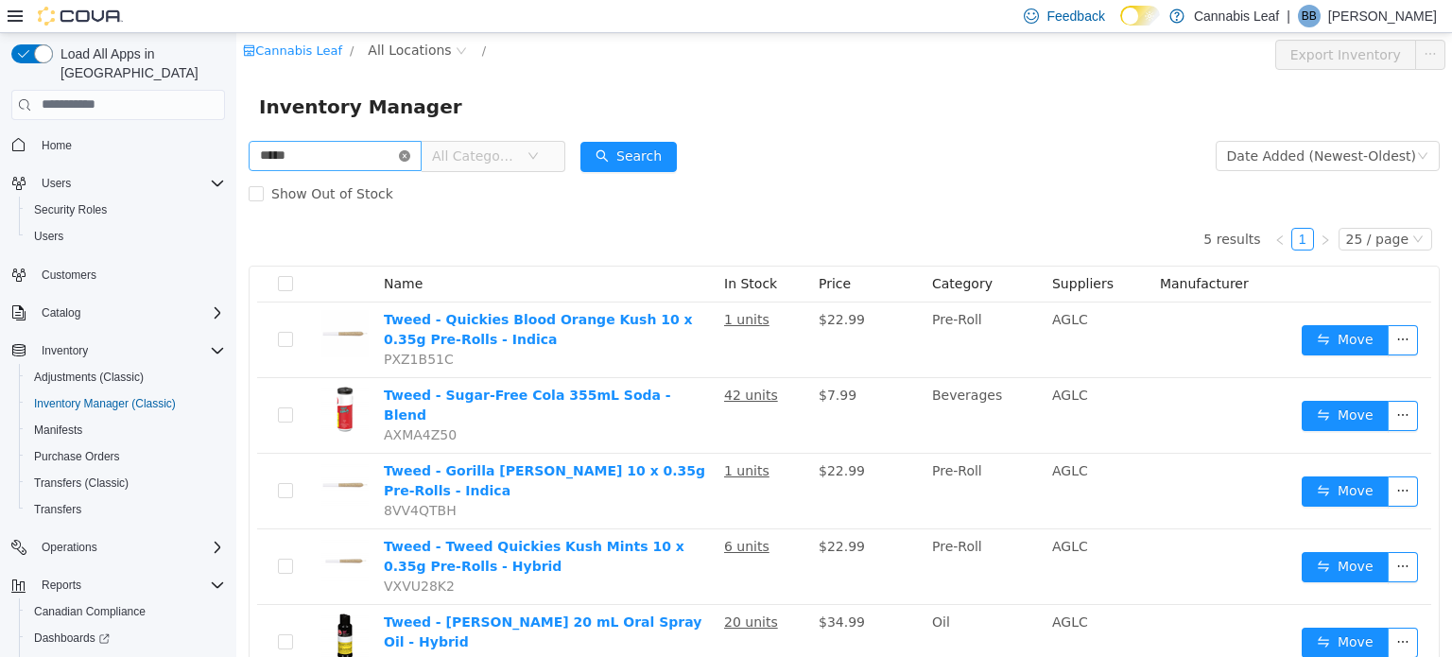
click at [410, 157] on icon "icon: close-circle" at bounding box center [404, 154] width 11 height 11
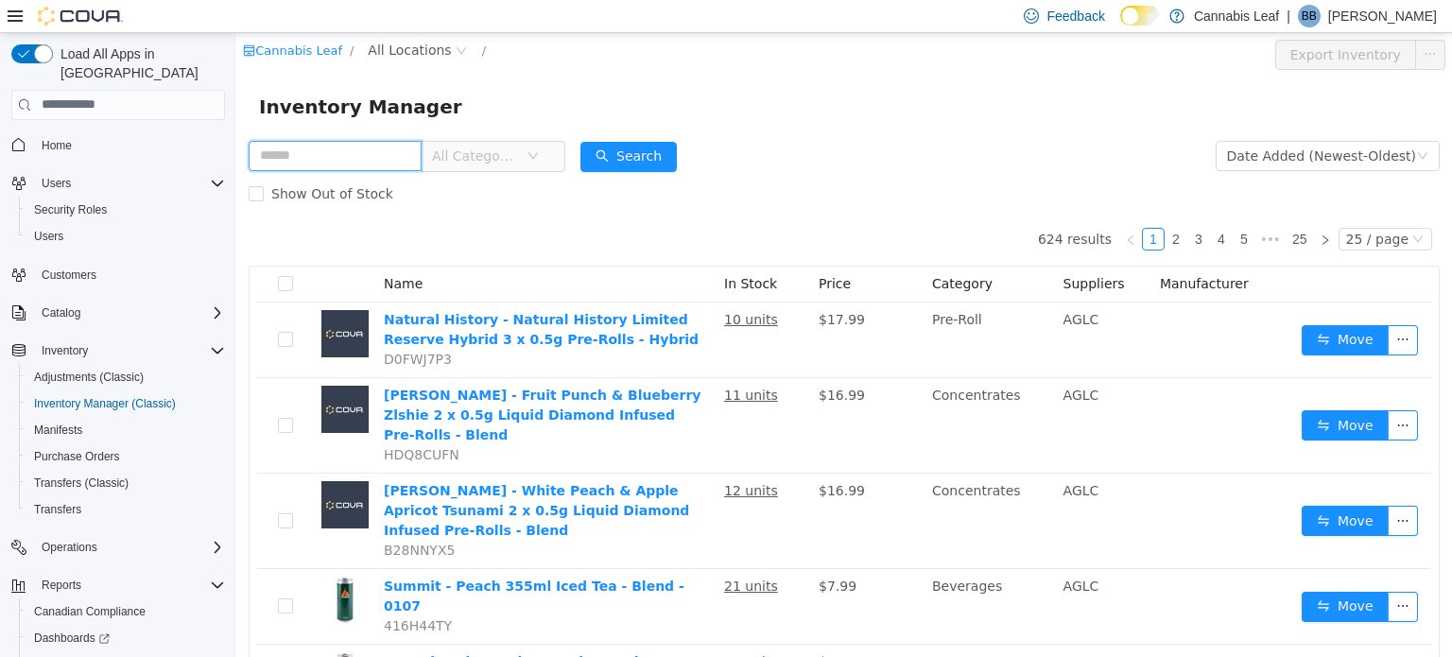
click at [355, 150] on input "text" at bounding box center [335, 155] width 173 height 30
type input "*****"
click at [616, 141] on button "Search" at bounding box center [629, 156] width 96 height 30
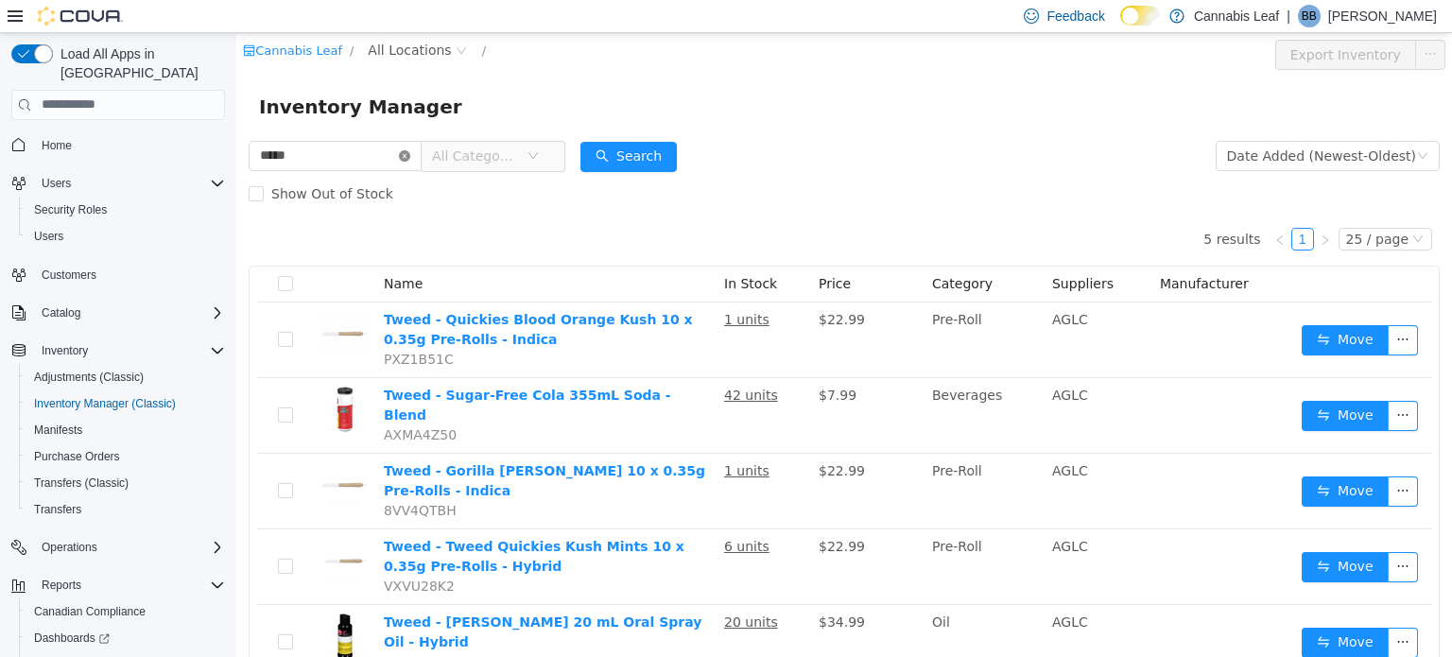
click at [410, 155] on icon "icon: close-circle" at bounding box center [404, 154] width 11 height 11
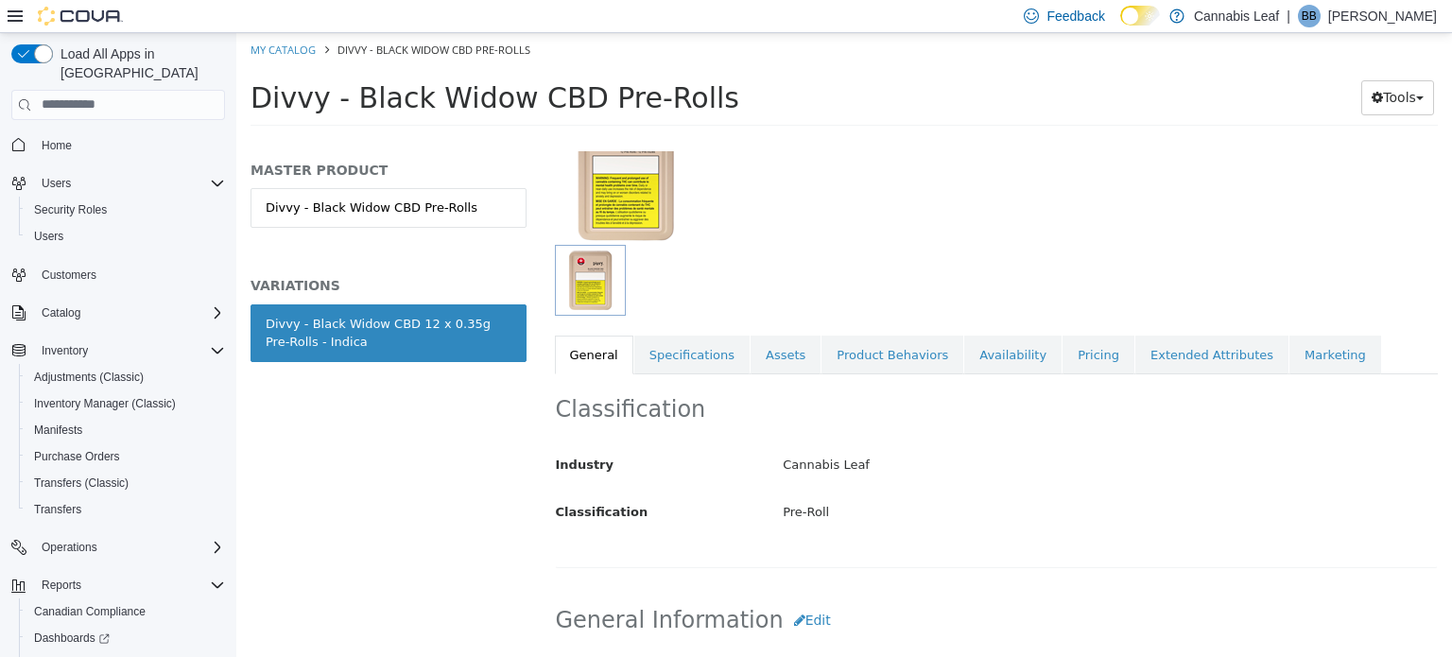
scroll to position [284, 0]
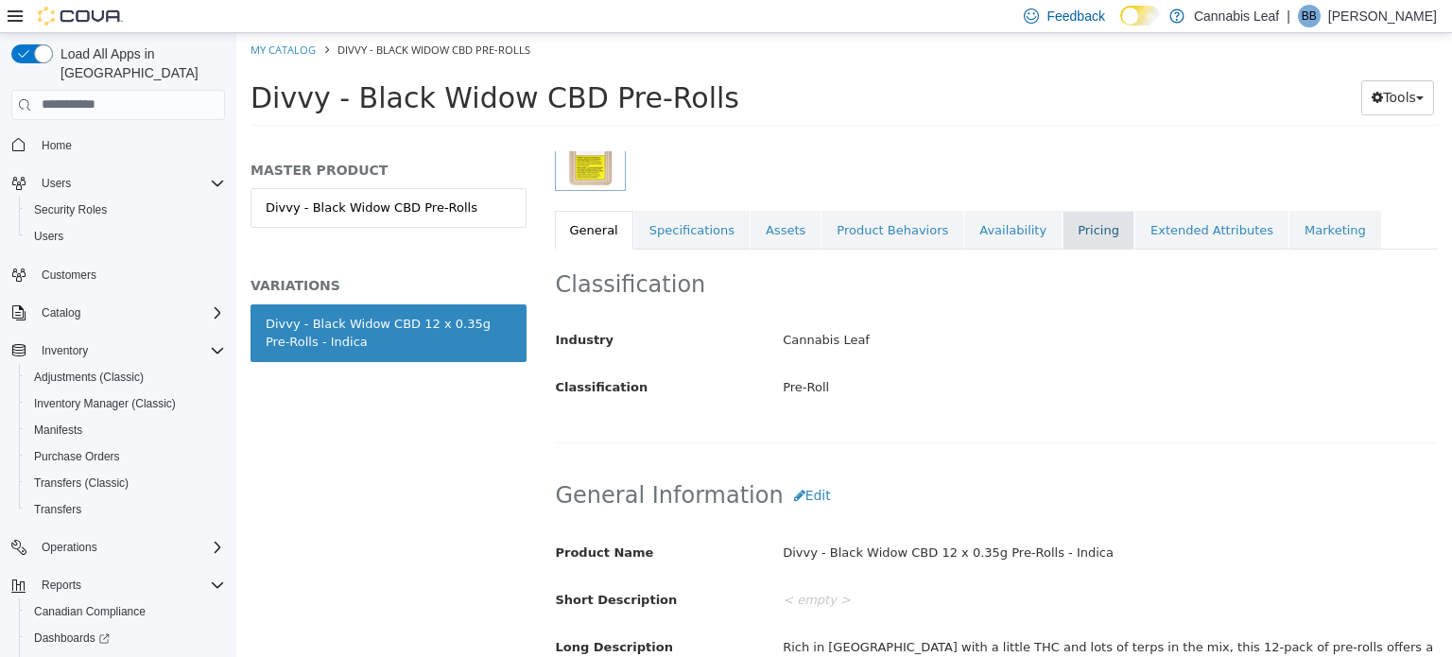
click at [1063, 225] on link "Pricing" at bounding box center [1099, 230] width 72 height 40
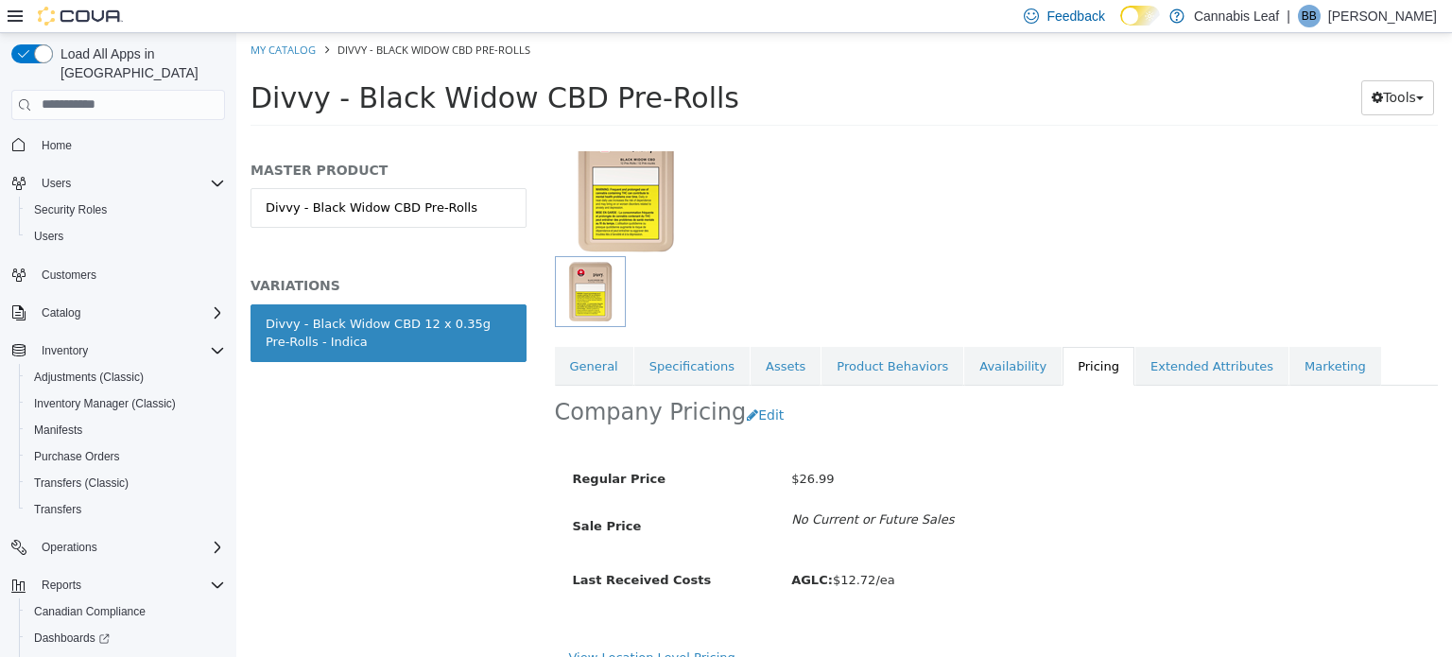
scroll to position [169, 0]
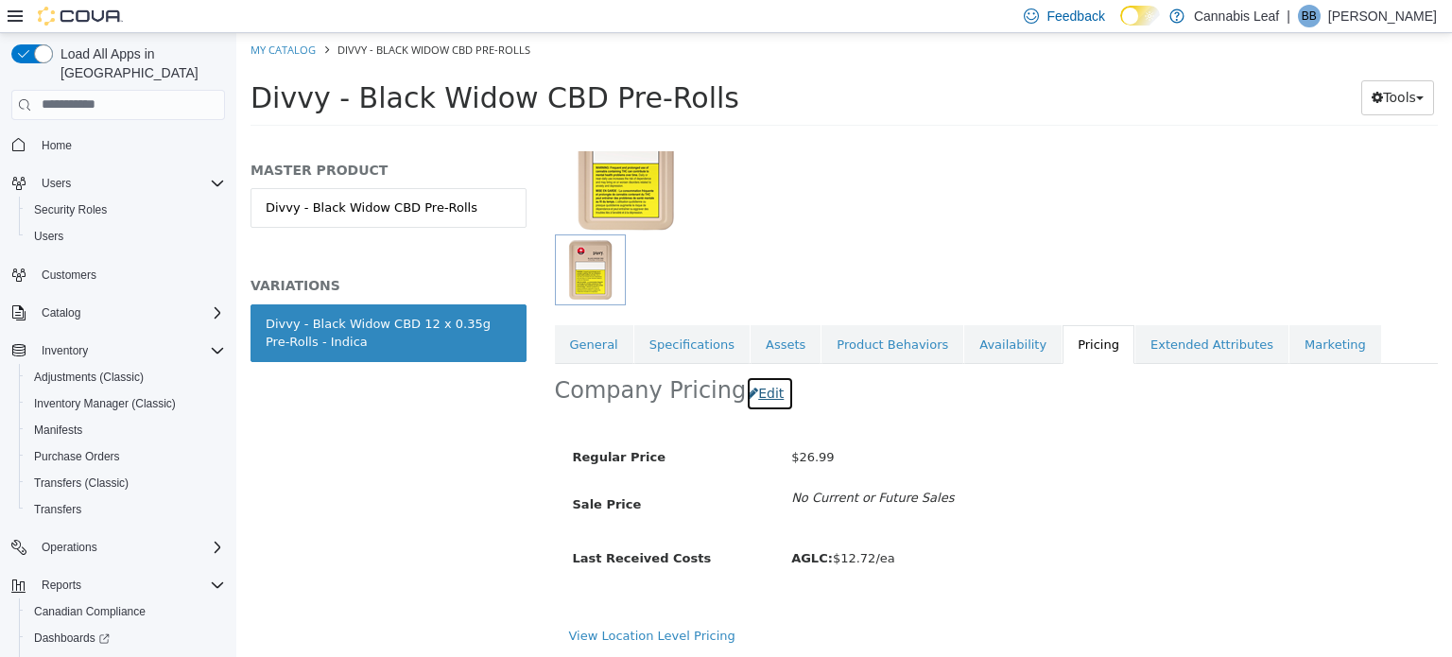
click at [753, 396] on button "Edit" at bounding box center [770, 392] width 48 height 35
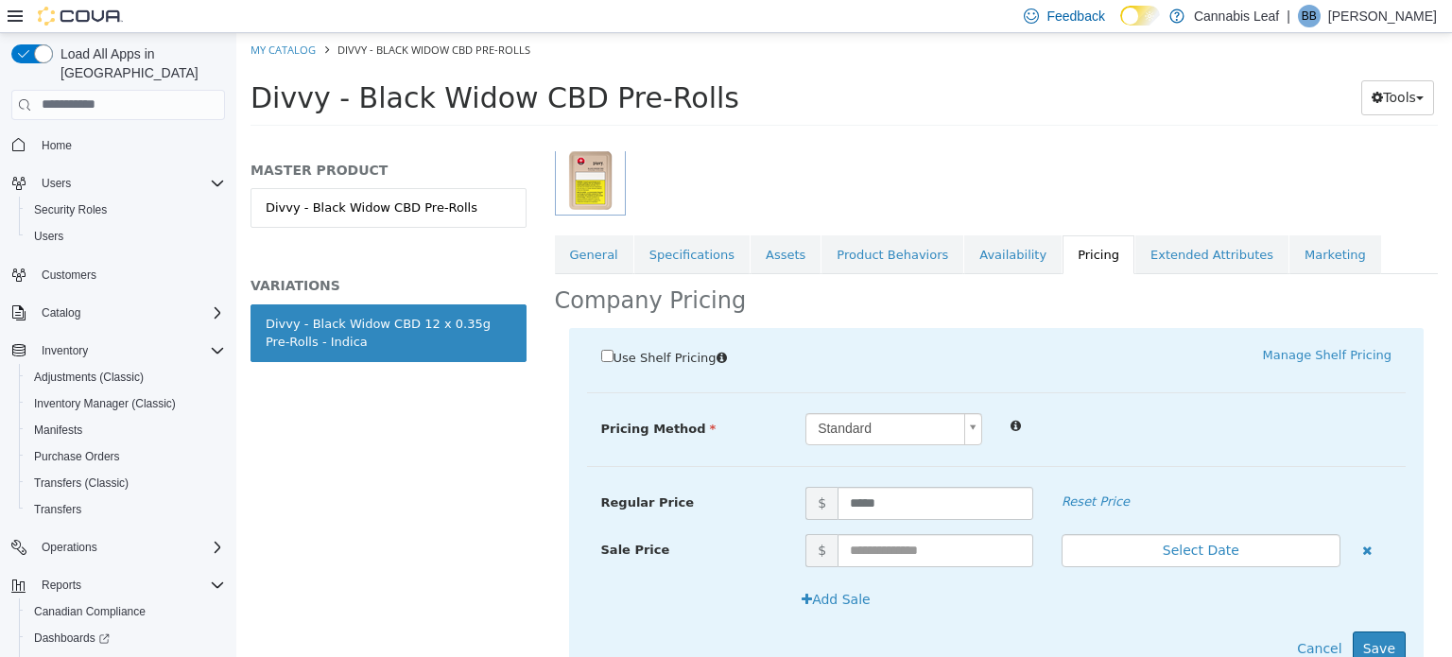
scroll to position [334, 0]
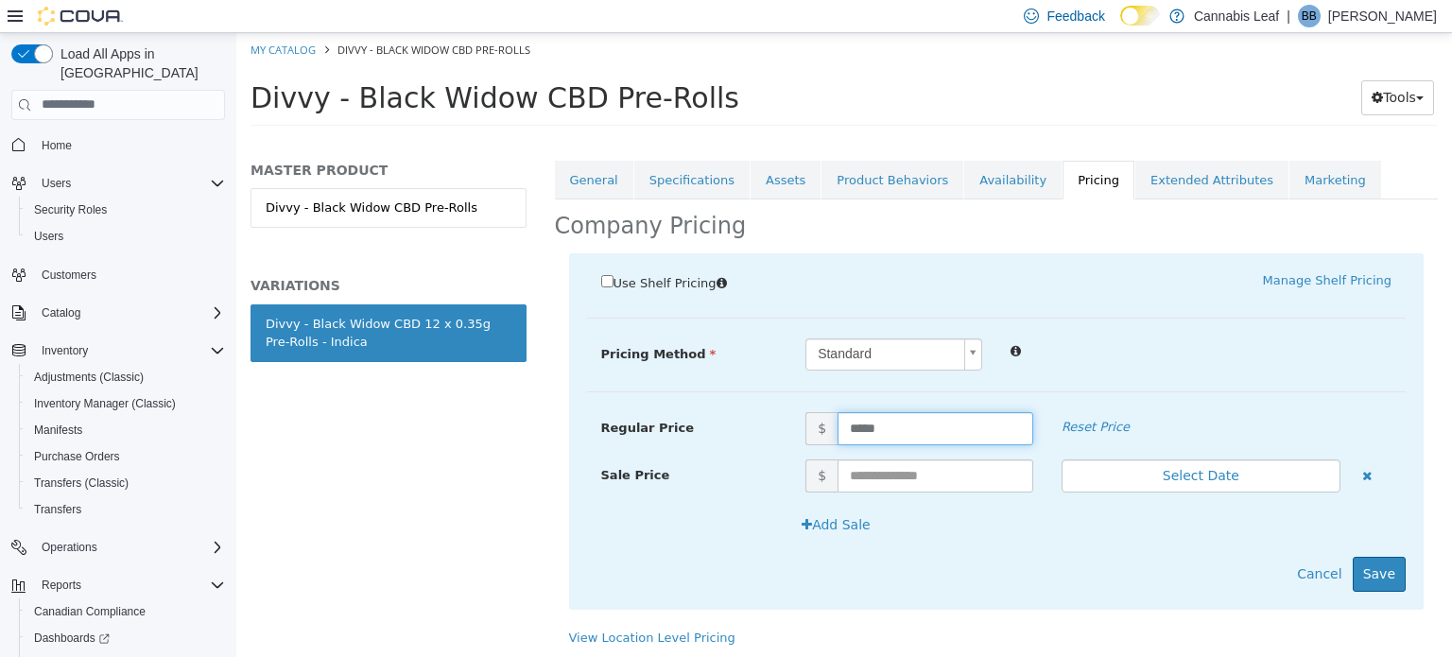
click at [858, 426] on input "*****" at bounding box center [936, 427] width 196 height 33
type input "*****"
click at [1365, 585] on button "Save" at bounding box center [1379, 573] width 53 height 35
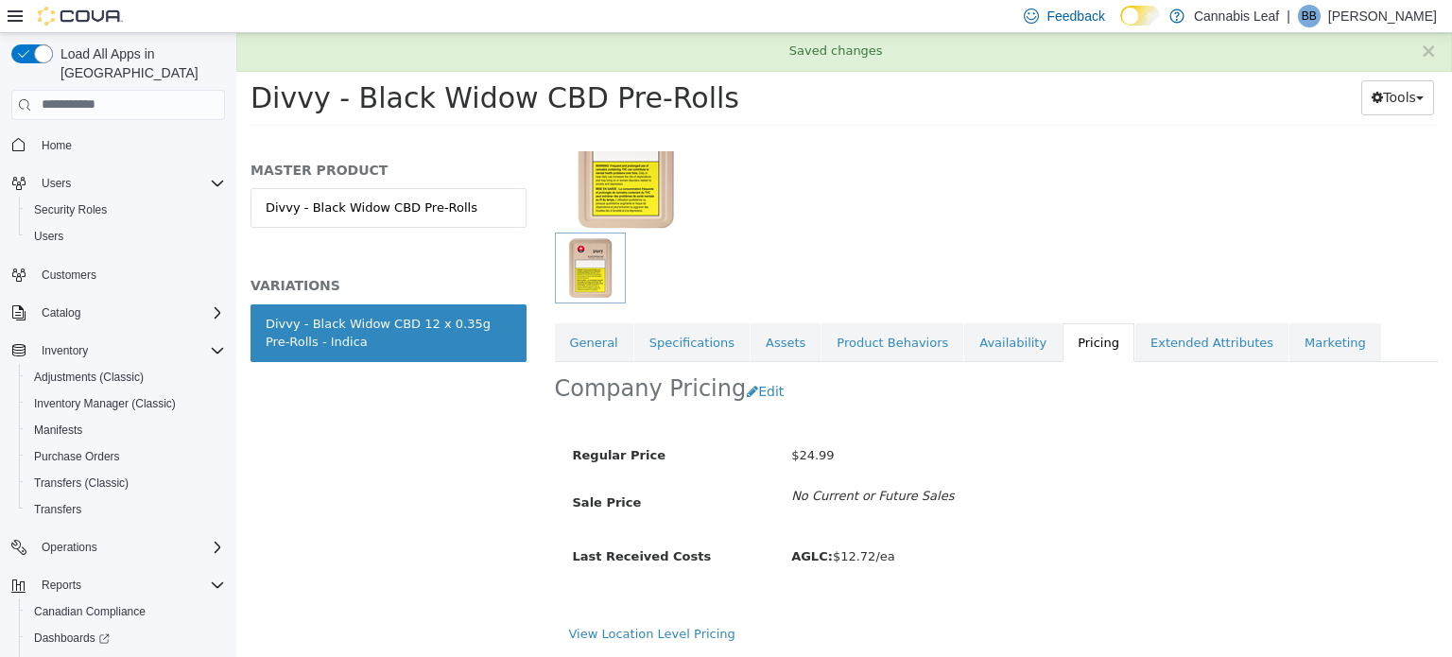
scroll to position [169, 0]
